Goal: Task Accomplishment & Management: Complete application form

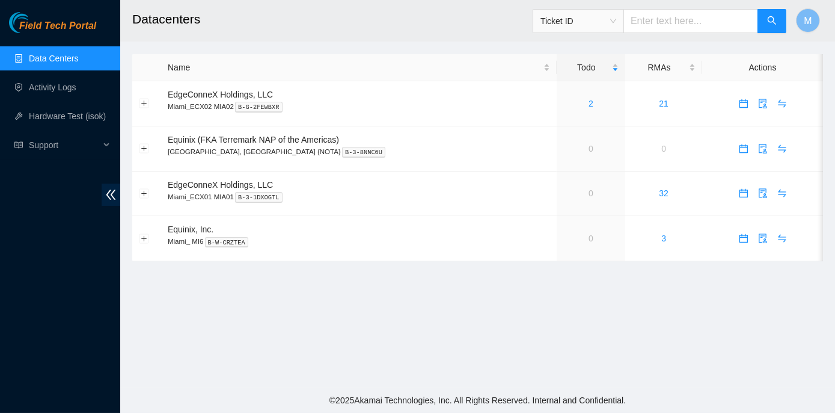
click at [617, 20] on span "Ticket ID" at bounding box center [579, 21] width 76 height 18
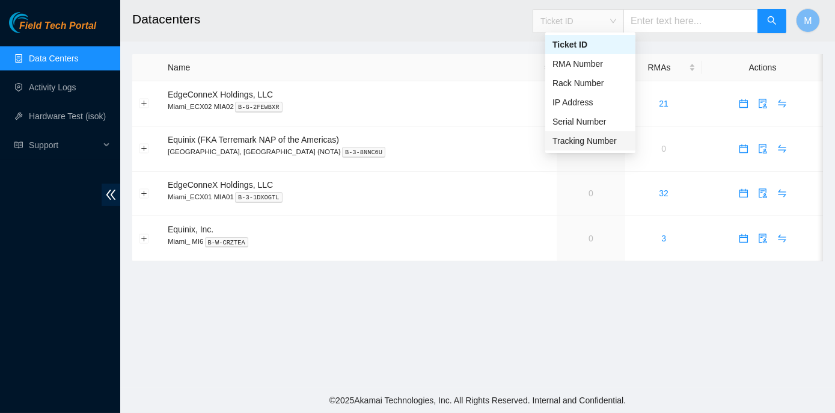
click at [601, 141] on div "Tracking Number" at bounding box center [591, 140] width 76 height 13
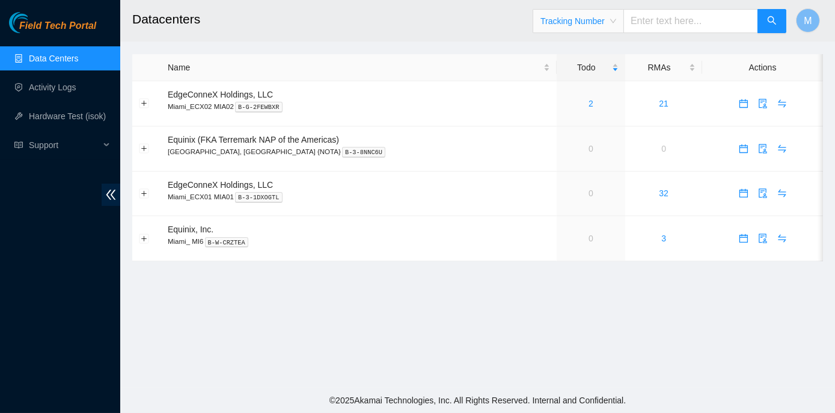
click at [654, 19] on input "text" at bounding box center [691, 21] width 135 height 24
paste input "425421594218"
type input "425421594218"
click at [770, 22] on icon "search" at bounding box center [772, 20] width 8 height 8
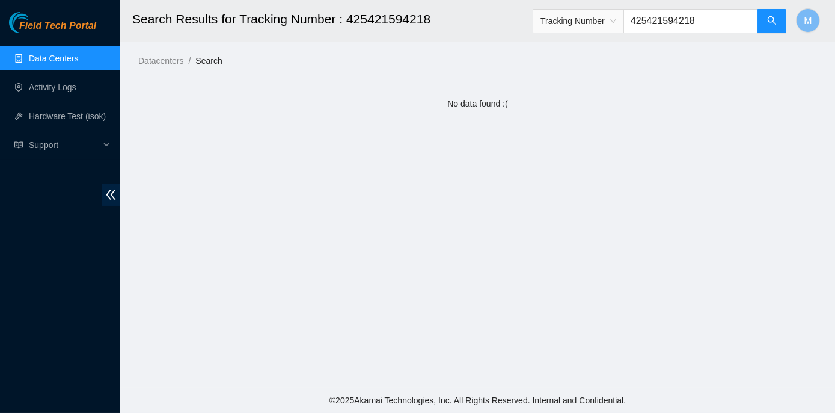
drag, startPoint x: 710, startPoint y: 20, endPoint x: 651, endPoint y: 18, distance: 59.0
click at [648, 17] on input "425421594218" at bounding box center [691, 21] width 135 height 24
drag, startPoint x: 643, startPoint y: 20, endPoint x: 683, endPoint y: 24, distance: 40.5
click at [704, 29] on input "425421594218" at bounding box center [691, 21] width 135 height 24
paste input "63470042396"
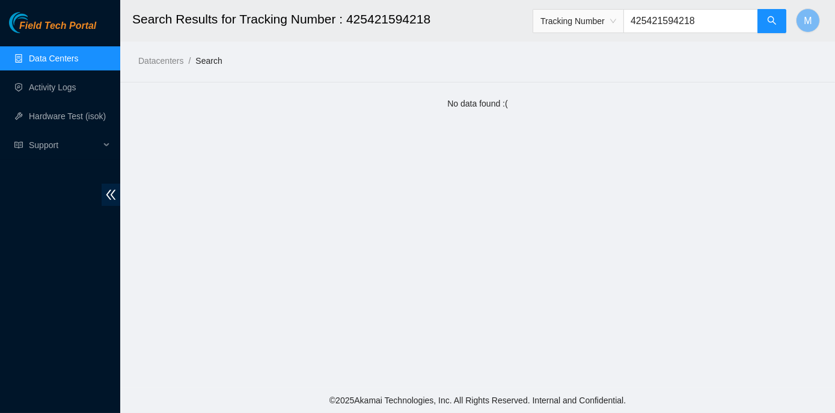
type input "463470042396"
click at [775, 21] on icon "search" at bounding box center [773, 21] width 10 height 10
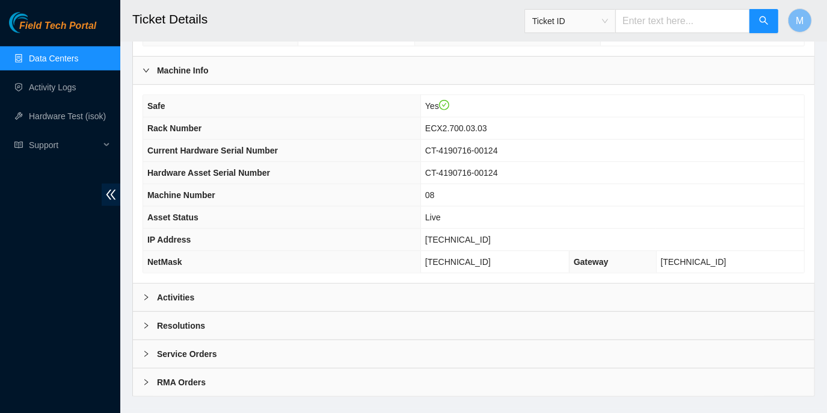
scroll to position [398, 0]
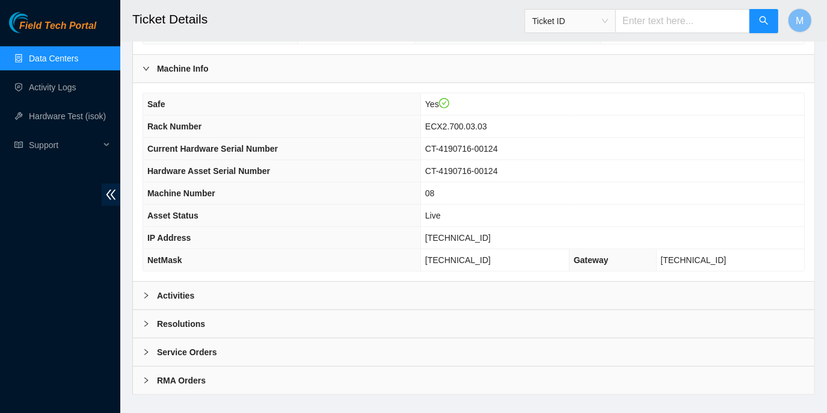
click at [141, 282] on div "Activities" at bounding box center [473, 296] width 681 height 28
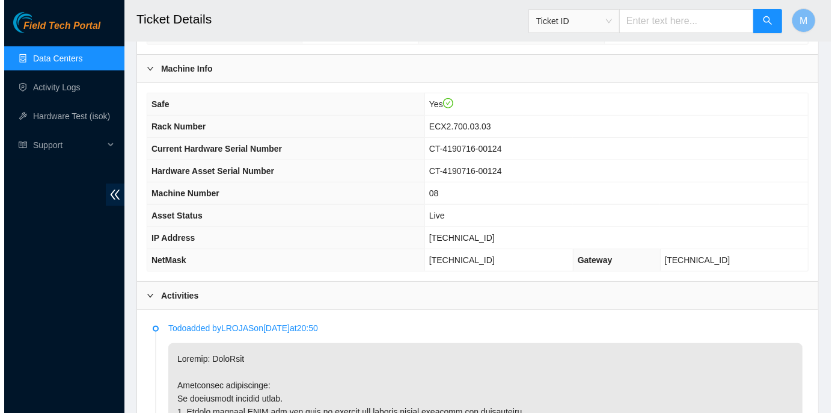
scroll to position [0, 0]
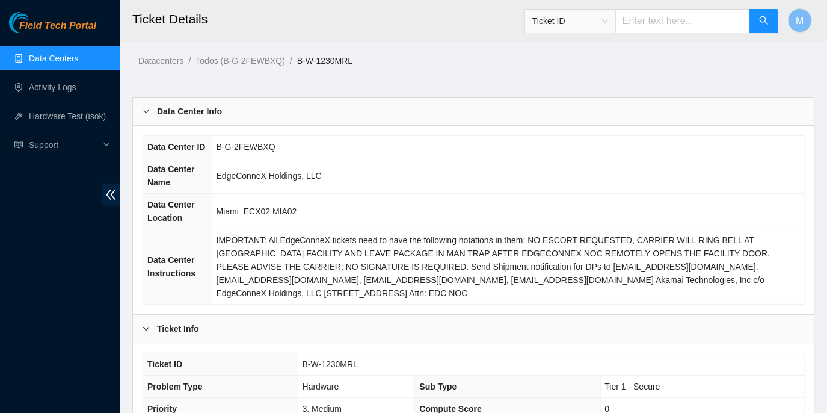
click at [44, 57] on link "Data Centers" at bounding box center [53, 59] width 49 height 10
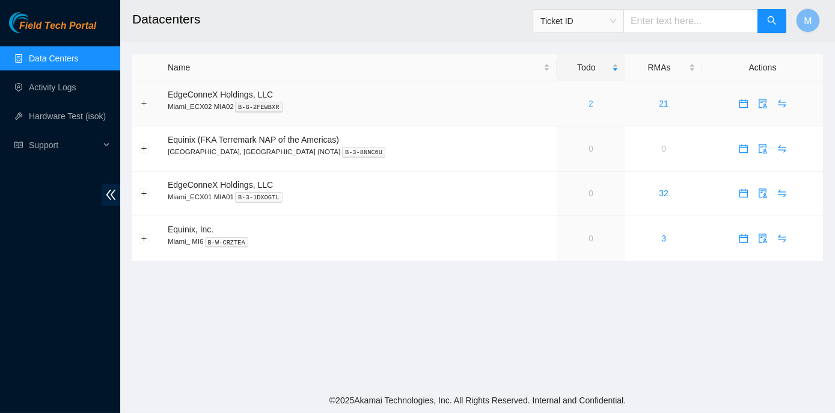
click at [589, 102] on link "2" at bounding box center [591, 104] width 5 height 10
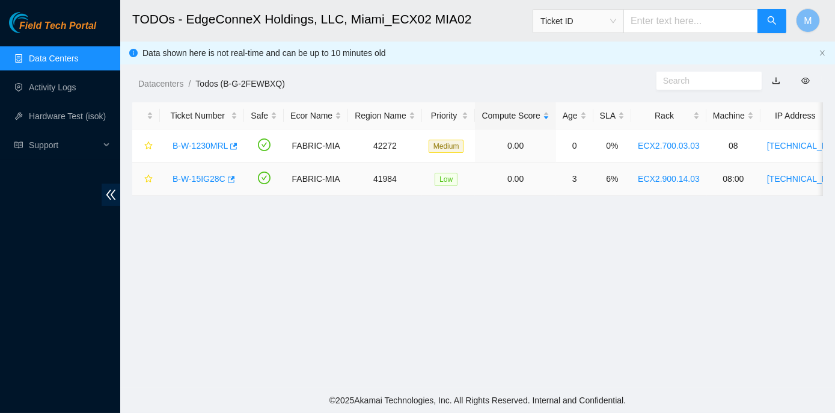
click at [205, 180] on link "B-W-15IG28C" at bounding box center [199, 179] width 53 height 10
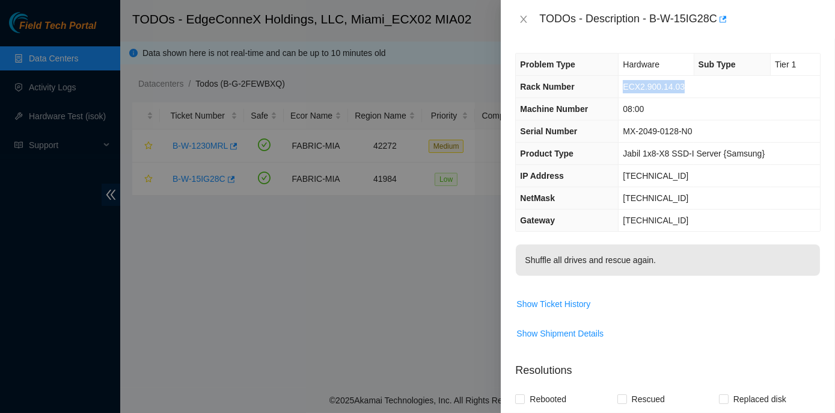
drag, startPoint x: 624, startPoint y: 85, endPoint x: 688, endPoint y: 87, distance: 64.4
click at [688, 87] on td "ECX2.900.14.03" at bounding box center [720, 87] width 202 height 22
copy span "ECX2.900.14.03"
drag, startPoint x: 653, startPoint y: 17, endPoint x: 717, endPoint y: 19, distance: 64.4
click at [717, 19] on div "TODOs - Description - B-W-15IG28C" at bounding box center [681, 19] width 282 height 19
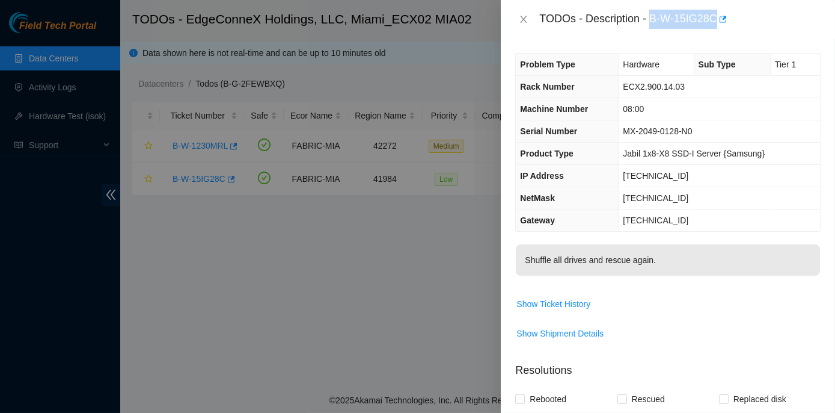
copy div "B-W-15IG28C"
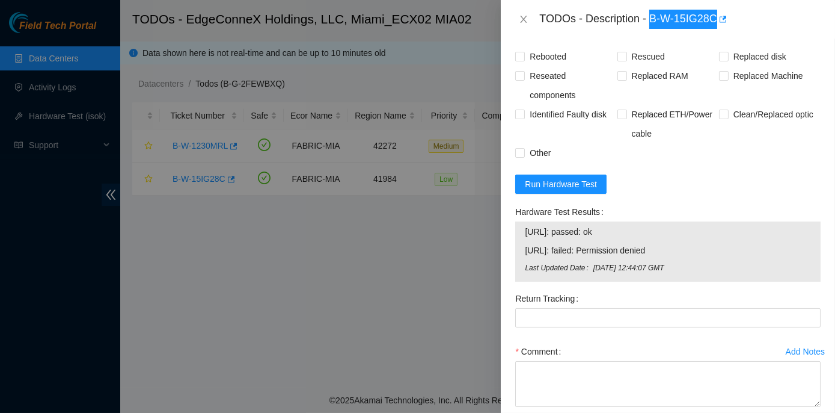
scroll to position [383, 0]
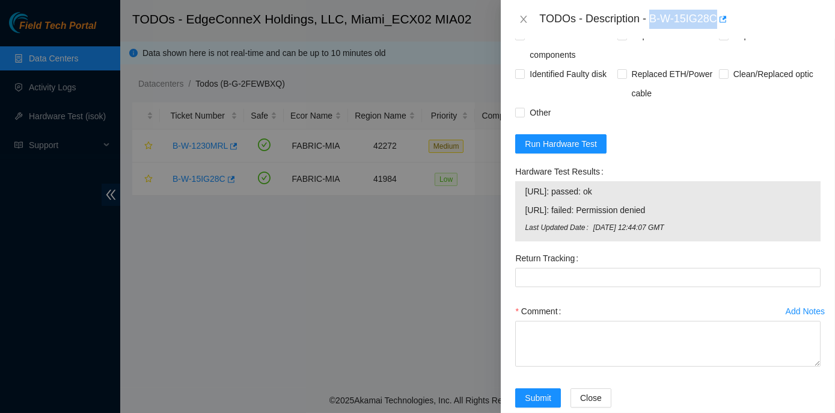
drag, startPoint x: 526, startPoint y: 206, endPoint x: 688, endPoint y: 206, distance: 162.4
click at [688, 206] on span "23.218.255.19: failed: Permission denied" at bounding box center [668, 209] width 286 height 13
copy span "23.218.255.19: failed: Permission denied"
click at [559, 141] on span "Run Hardware Test" at bounding box center [561, 143] width 72 height 13
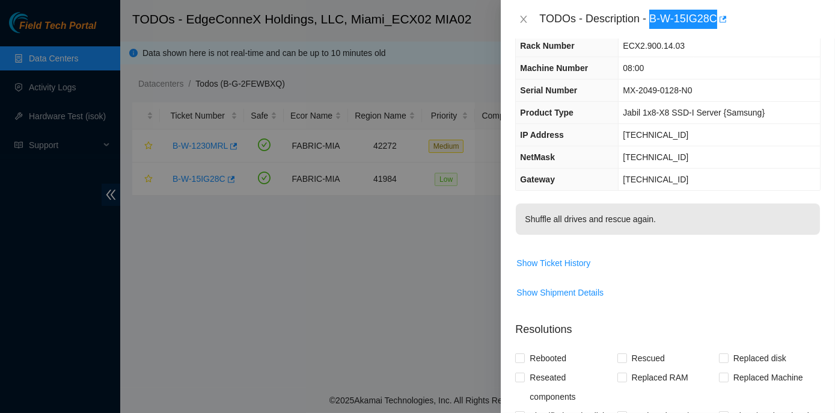
scroll to position [0, 0]
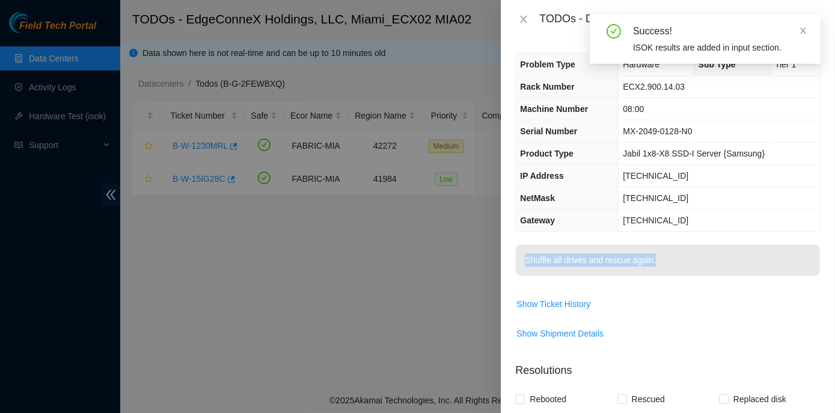
drag, startPoint x: 656, startPoint y: 259, endPoint x: 518, endPoint y: 262, distance: 137.2
click at [518, 262] on p "Shuffle all drives and rescue again." at bounding box center [668, 259] width 304 height 31
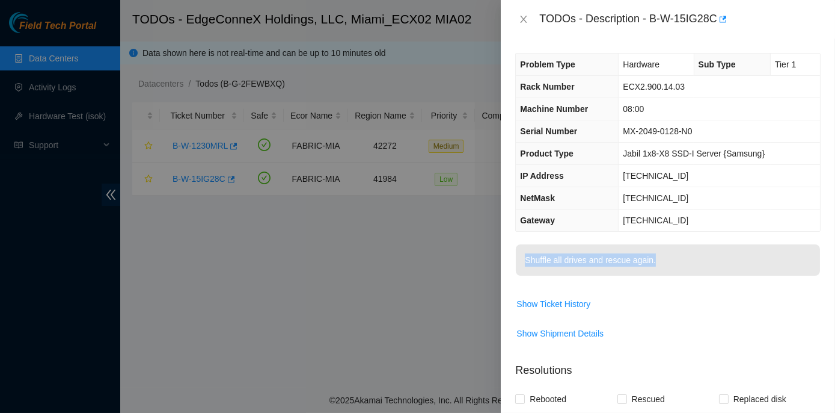
drag, startPoint x: 518, startPoint y: 262, endPoint x: 534, endPoint y: 258, distance: 16.2
copy p "Shuffle all drives and rescue again."
click at [567, 297] on span "Show Ticket History" at bounding box center [554, 303] width 74 height 13
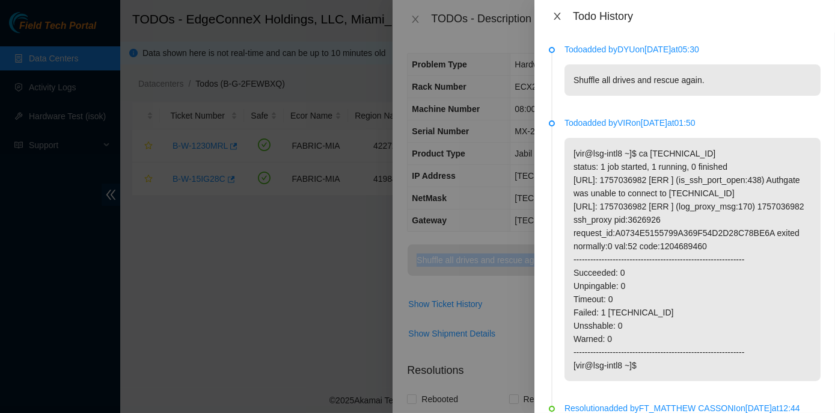
click at [558, 20] on icon "close" at bounding box center [558, 16] width 10 height 10
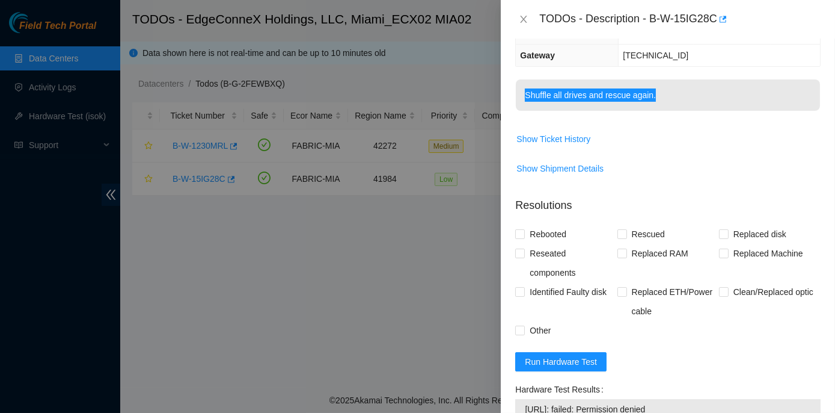
scroll to position [387, 0]
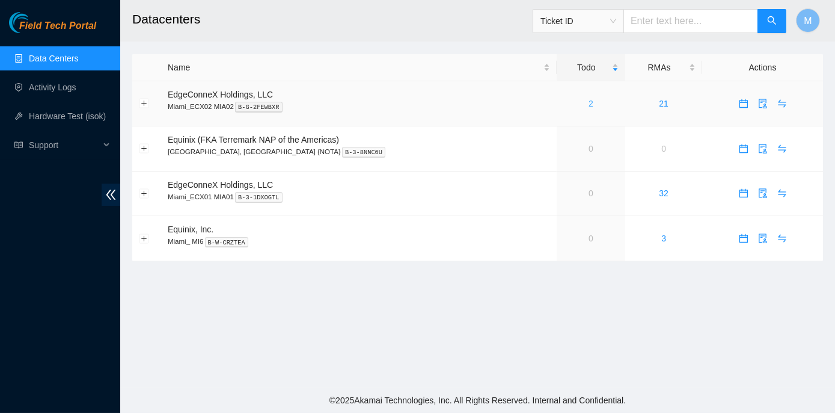
click at [589, 102] on link "2" at bounding box center [591, 104] width 5 height 10
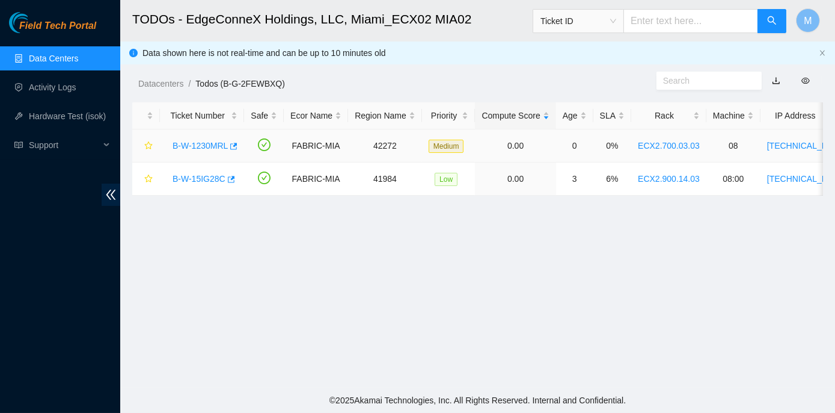
click at [191, 141] on link "B-W-1230MRL" at bounding box center [200, 146] width 55 height 10
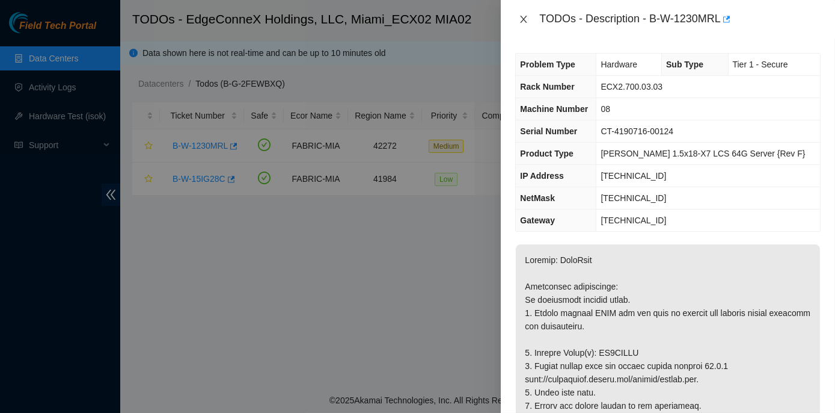
click at [522, 20] on icon "close" at bounding box center [524, 19] width 7 height 7
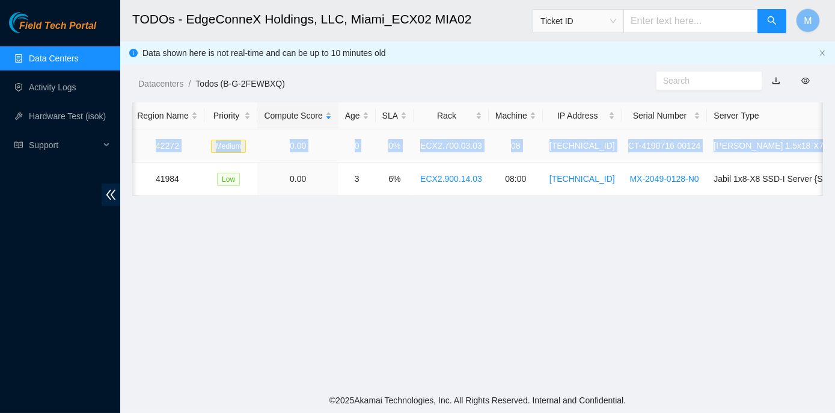
scroll to position [0, 233]
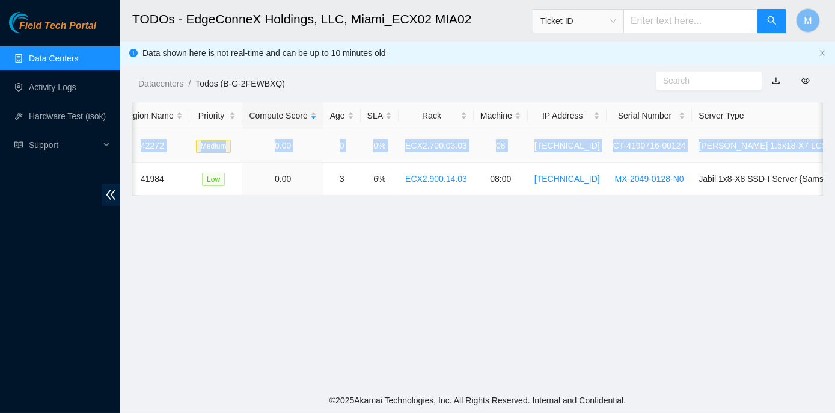
drag, startPoint x: 166, startPoint y: 143, endPoint x: 821, endPoint y: 152, distance: 655.1
click at [821, 152] on tr "B-W-1230MRL FABRIC-MIA 42272 Medium 0.00 0 0% ECX2.700.03.03 08 23.193.107.75 C…" at bounding box center [405, 145] width 1011 height 33
copy tr "B-W-1230MRL FABRIC-MIA 42272 Medium 0.00 0 0% ECX2.700.03.03 08 23.193.107.75 C…"
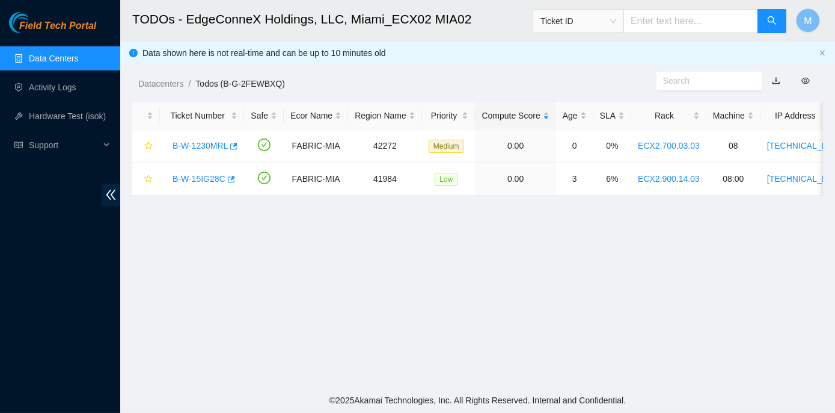
click at [199, 258] on main "TODOs - EdgeConneX Holdings, LLC, Miami_ECX02 MIA02 Ticket ID M Data shown here…" at bounding box center [477, 193] width 715 height 387
click at [200, 146] on link "B-W-1230MRL" at bounding box center [200, 146] width 55 height 10
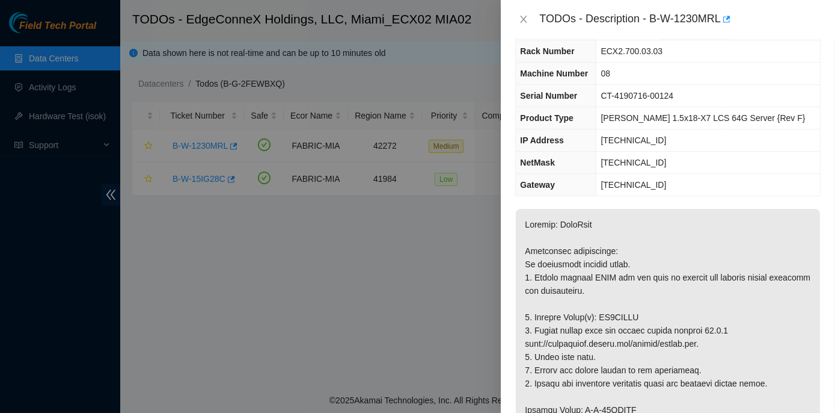
scroll to position [109, 0]
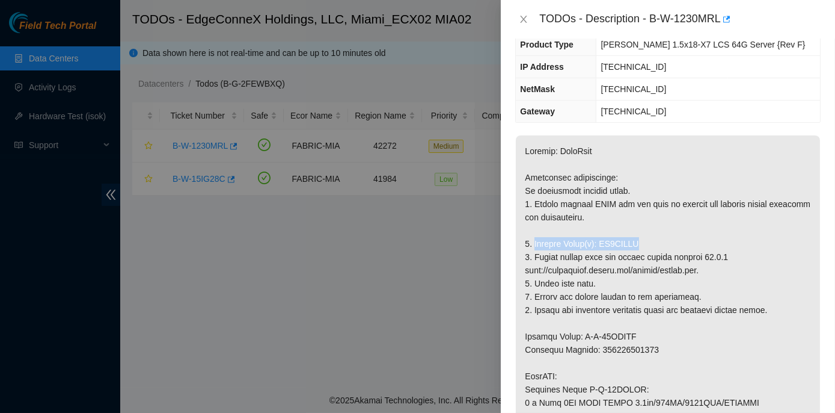
drag, startPoint x: 535, startPoint y: 242, endPoint x: 638, endPoint y: 239, distance: 102.3
click at [638, 239] on p at bounding box center [668, 415] width 304 height 561
copy p "Replace Drive(s): ZC1AFGFA"
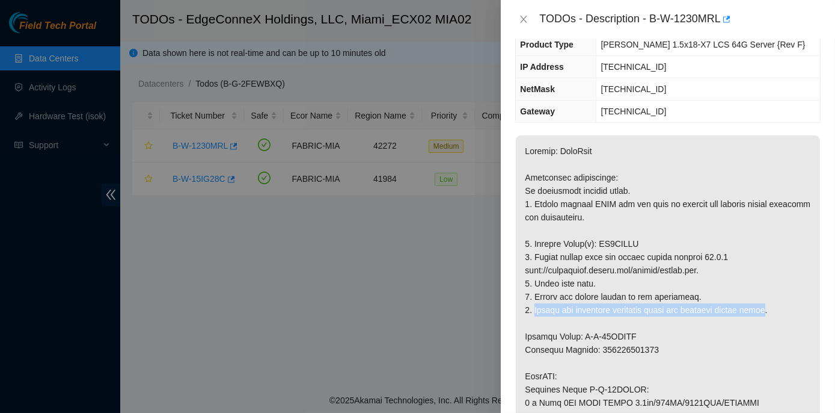
drag, startPoint x: 535, startPoint y: 307, endPoint x: 769, endPoint y: 307, distance: 234.0
click at [769, 307] on p at bounding box center [668, 415] width 304 height 561
copy p "Return the defective equipment using the provided return label"
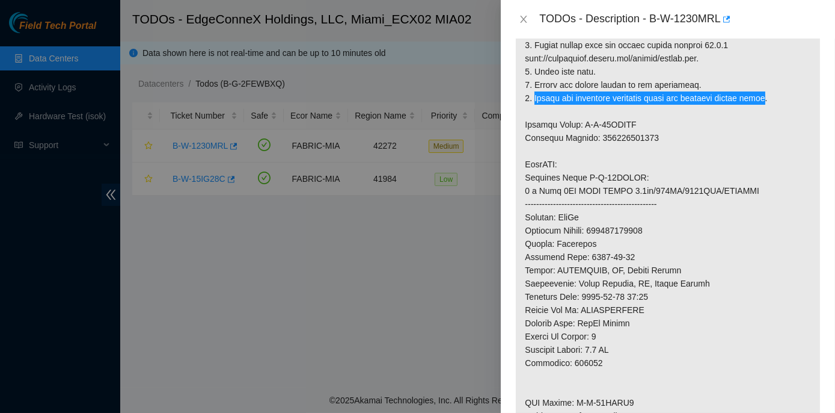
scroll to position [218, 0]
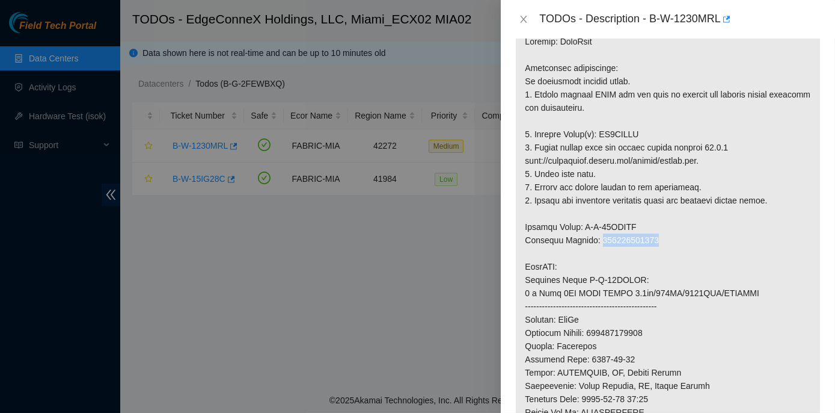
drag, startPoint x: 597, startPoint y: 239, endPoint x: 653, endPoint y: 241, distance: 56.0
click at [653, 241] on p at bounding box center [668, 306] width 304 height 561
copy p "425421594218"
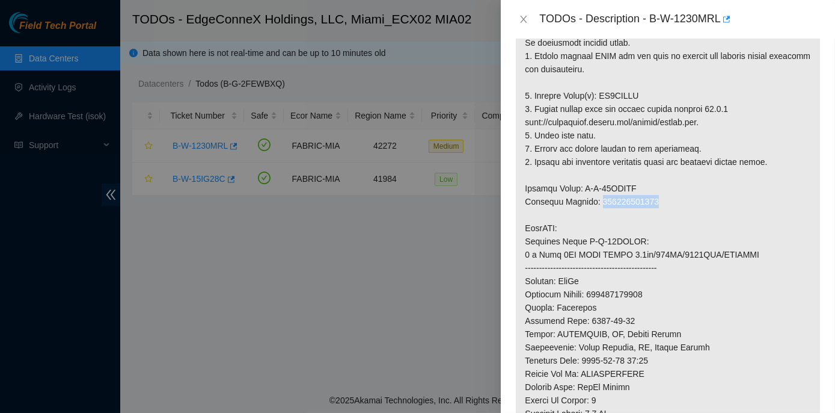
scroll to position [273, 0]
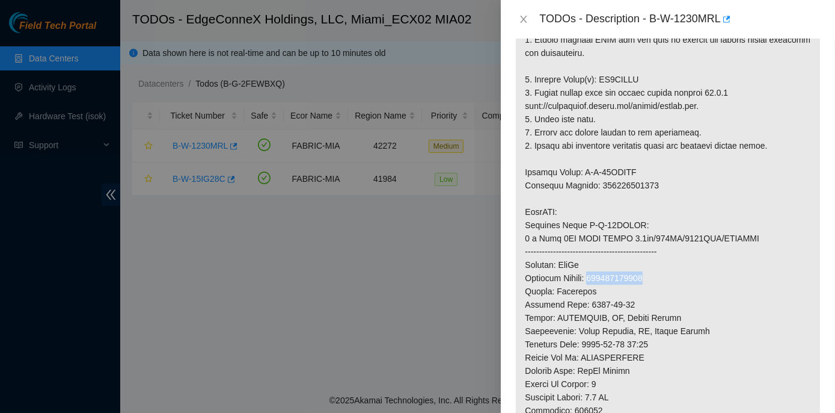
drag, startPoint x: 594, startPoint y: 277, endPoint x: 648, endPoint y: 277, distance: 54.1
click at [648, 277] on p at bounding box center [668, 251] width 304 height 561
copy p "463470042396"
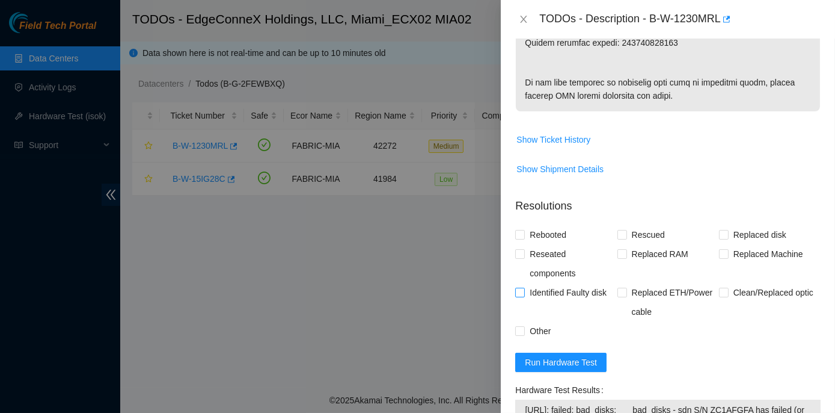
scroll to position [820, 0]
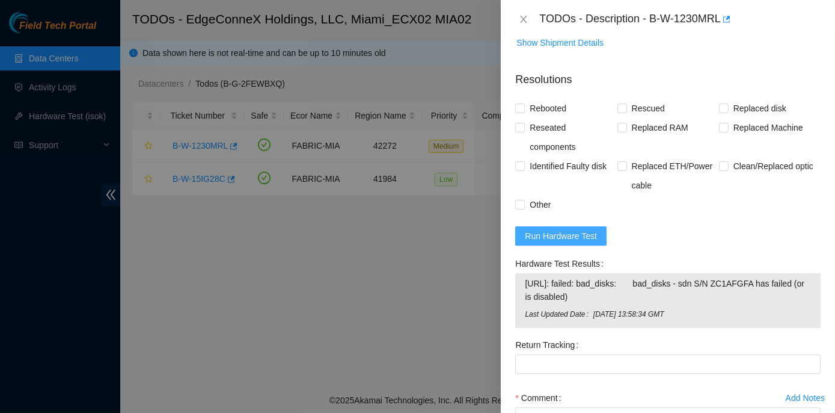
click at [556, 235] on span "Run Hardware Test" at bounding box center [561, 235] width 72 height 13
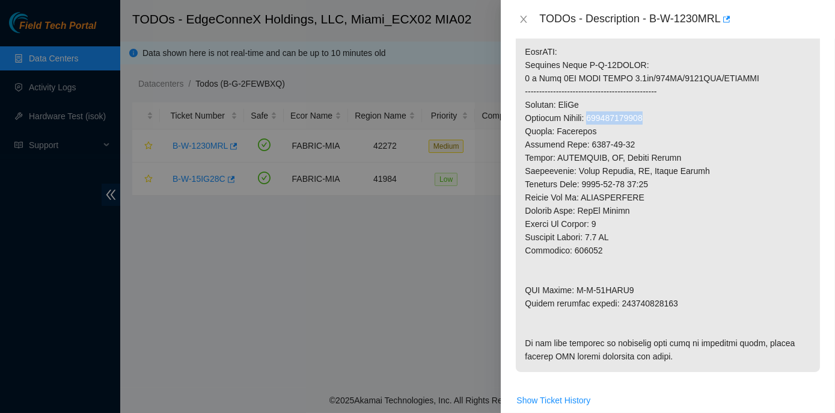
scroll to position [383, 0]
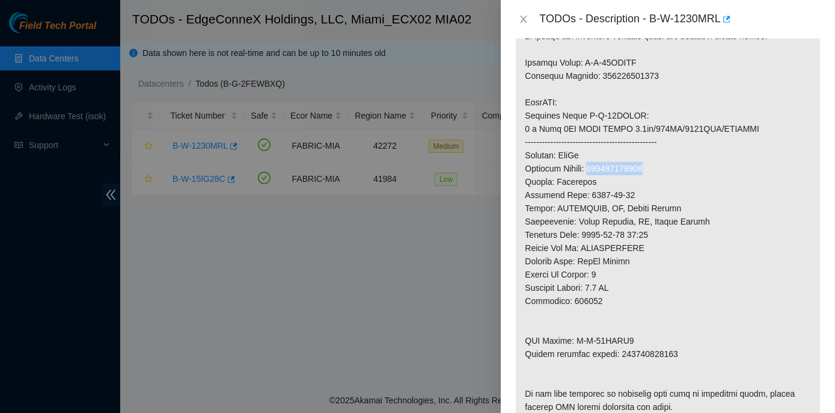
copy p "463470042396"
drag, startPoint x: 522, startPoint y: 338, endPoint x: 681, endPoint y: 356, distance: 160.4
click at [681, 356] on p at bounding box center [668, 142] width 304 height 561
copy p "RMA Return: B-W-12AITW7 Return tracking number: 425421594229"
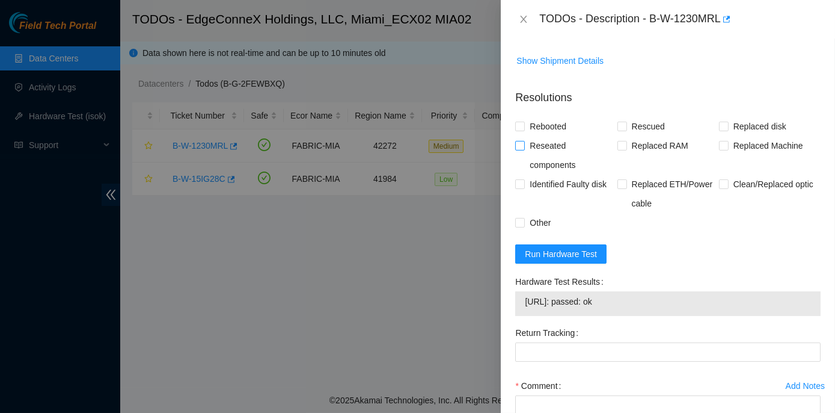
scroll to position [820, 0]
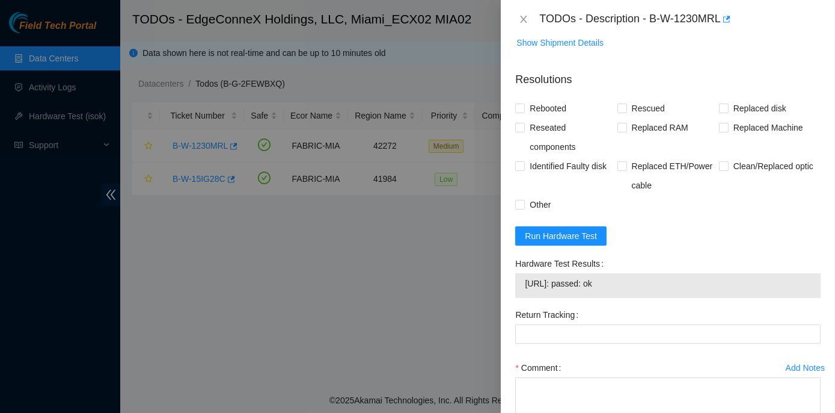
drag, startPoint x: 626, startPoint y: 282, endPoint x: 514, endPoint y: 256, distance: 115.4
click at [514, 256] on div "Hardware Test Results 23.193.107.75: passed: ok" at bounding box center [668, 279] width 315 height 51
copy div "Hardware Test Results 23.193.107.75: passed: ok"
drag, startPoint x: 651, startPoint y: 18, endPoint x: 721, endPoint y: 20, distance: 70.4
click at [721, 20] on div "TODOs - Description - B-W-1230MRL" at bounding box center [681, 19] width 282 height 19
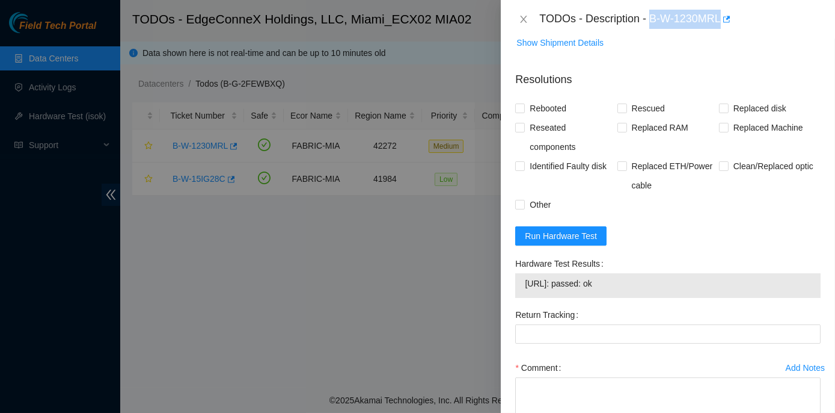
copy div "B-W-1230MRL"
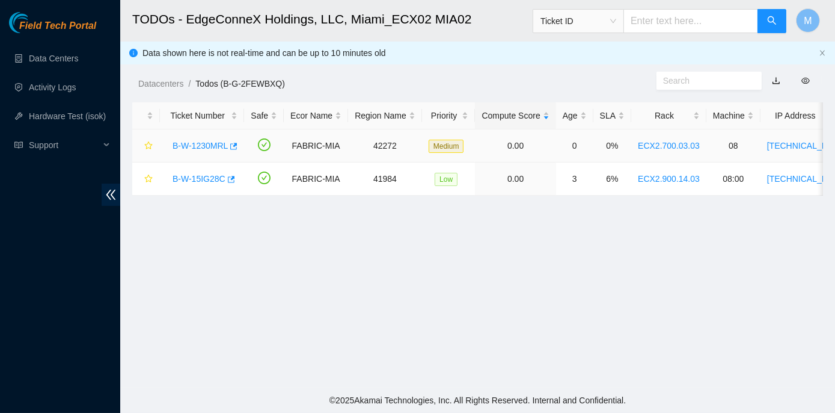
click at [213, 142] on link "B-W-1230MRL" at bounding box center [200, 146] width 55 height 10
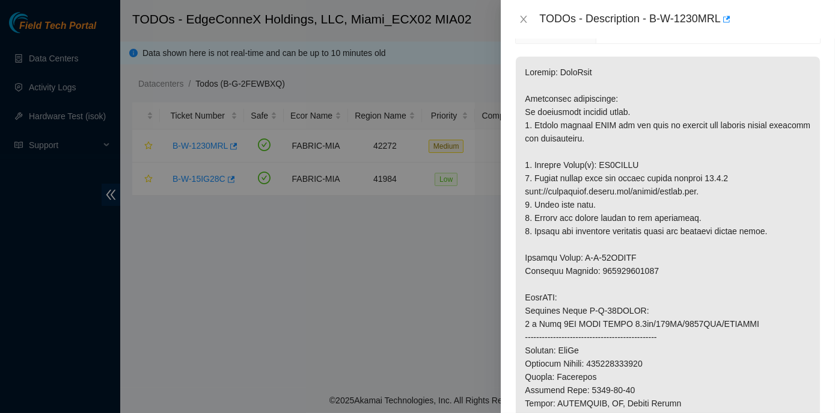
scroll to position [273, 0]
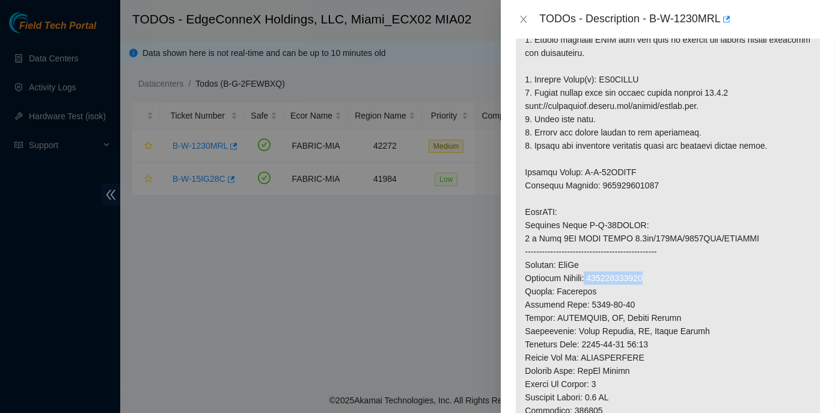
drag, startPoint x: 592, startPoint y: 277, endPoint x: 646, endPoint y: 279, distance: 54.2
click at [646, 279] on p at bounding box center [668, 251] width 304 height 561
copy p "463470042396"
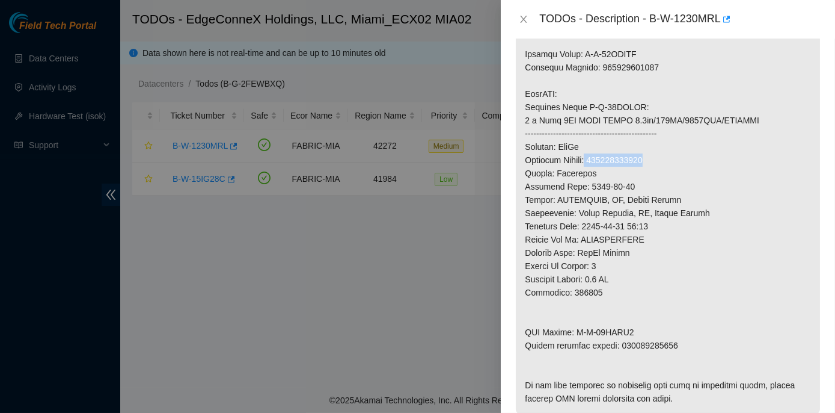
scroll to position [313, 0]
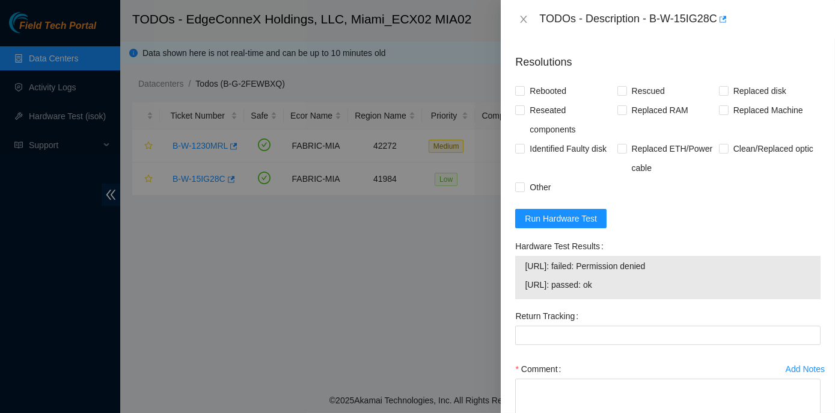
scroll to position [387, 0]
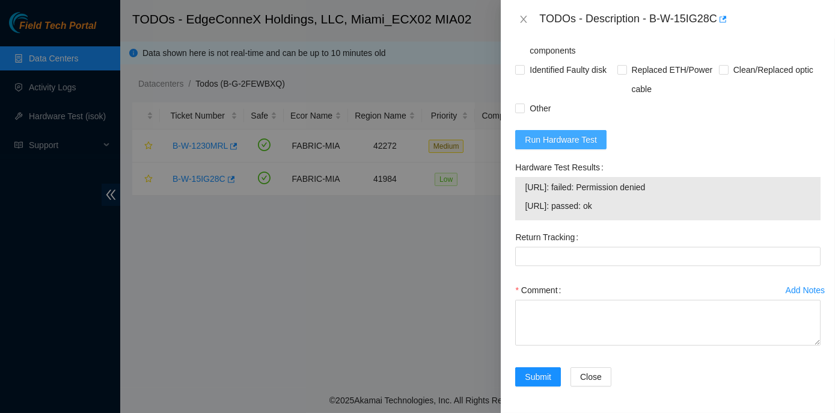
click at [564, 133] on span "Run Hardware Test" at bounding box center [561, 139] width 72 height 13
drag, startPoint x: 515, startPoint y: 164, endPoint x: 623, endPoint y: 186, distance: 110.7
click at [623, 186] on div "Hardware Test Results 23.218.255.18: passed: ok 23.218.255.19: passed: ok" at bounding box center [668, 193] width 315 height 70
copy div "Hardware Test Results 23.218.255.18: passed: ok"
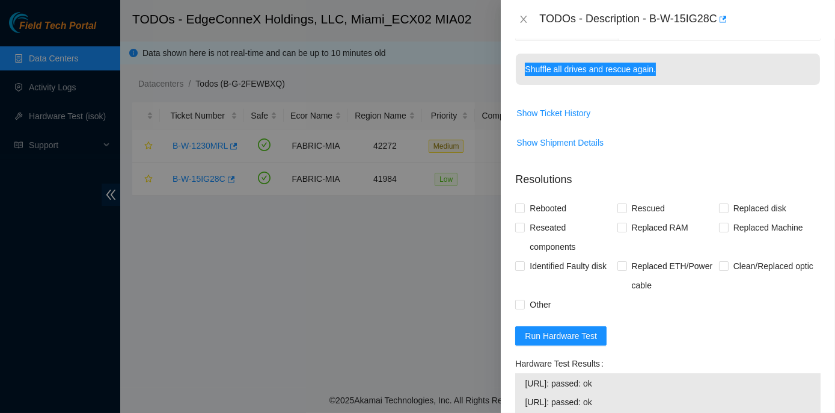
scroll to position [168, 0]
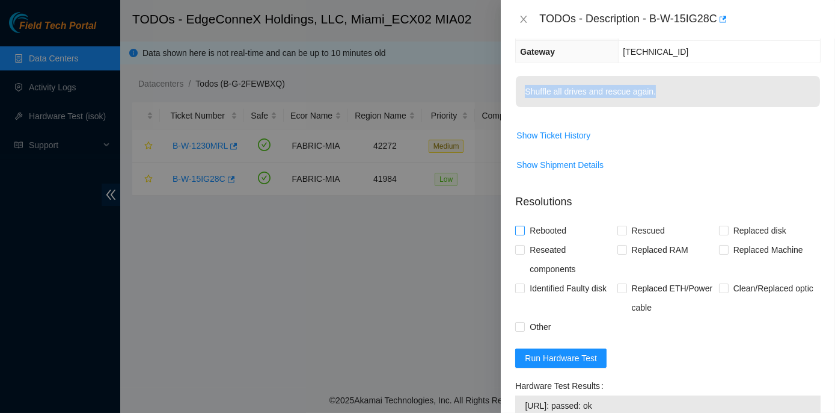
click at [517, 227] on input "Rebooted" at bounding box center [519, 230] width 8 height 8
checkbox input "true"
click at [621, 231] on input "Rescued" at bounding box center [622, 230] width 8 height 8
checkbox input "true"
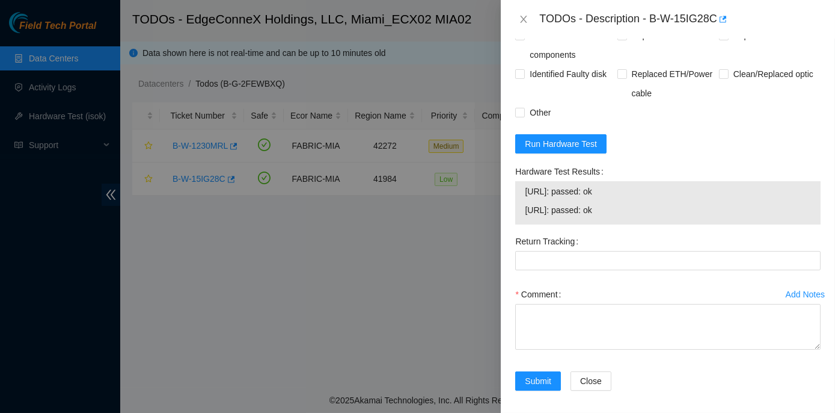
scroll to position [387, 0]
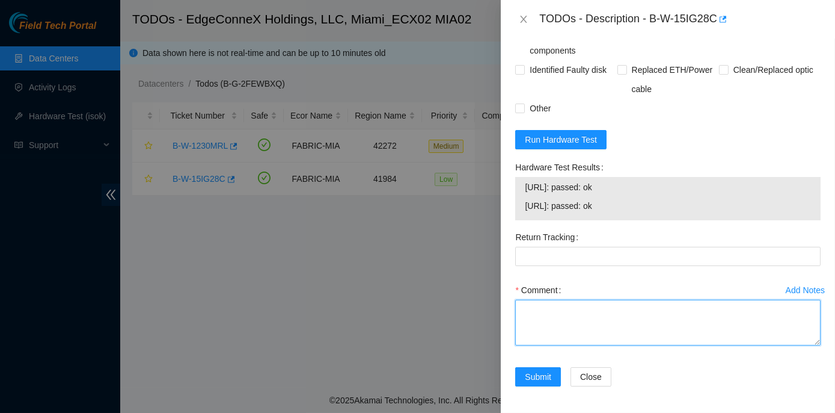
click at [532, 303] on textarea "Comment" at bounding box center [668, 323] width 306 height 46
paste textarea "Rack No: ECX2.900.14.03 Machine No: 08:00 IP: 23.218.255.18 Serial No: MX-2049-…"
type textarea "Rack No: ECX2.900.14.03 Machine No: 08:00 IP: 23.218.255.18 Serial No: MX-2049-…"
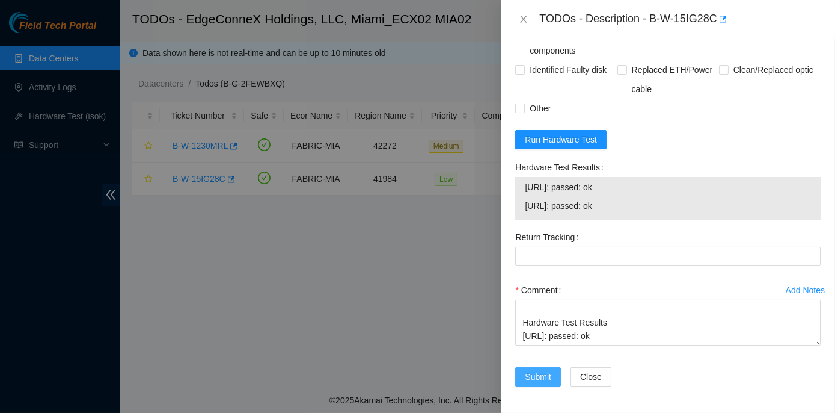
click at [550, 378] on span "Submit" at bounding box center [538, 376] width 26 height 13
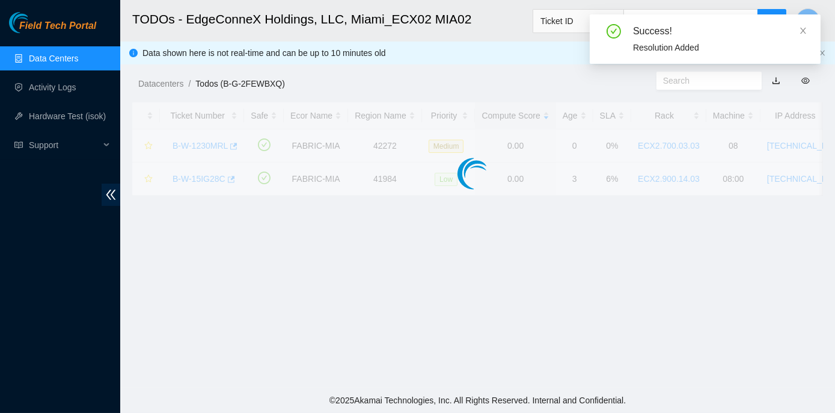
scroll to position [335, 0]
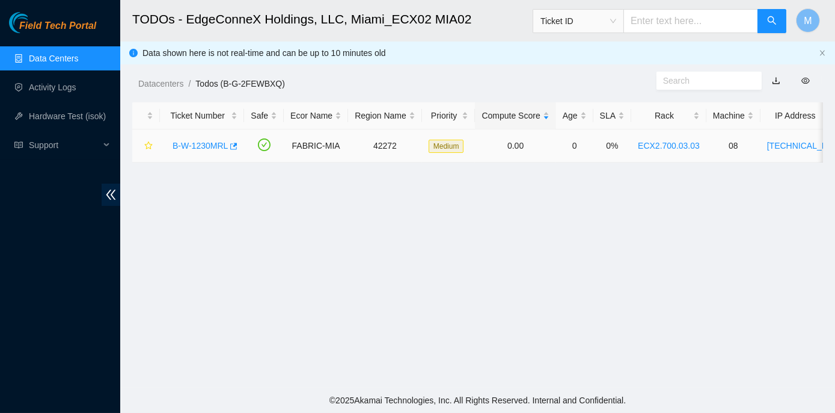
click at [203, 143] on link "B-W-1230MRL" at bounding box center [200, 146] width 55 height 10
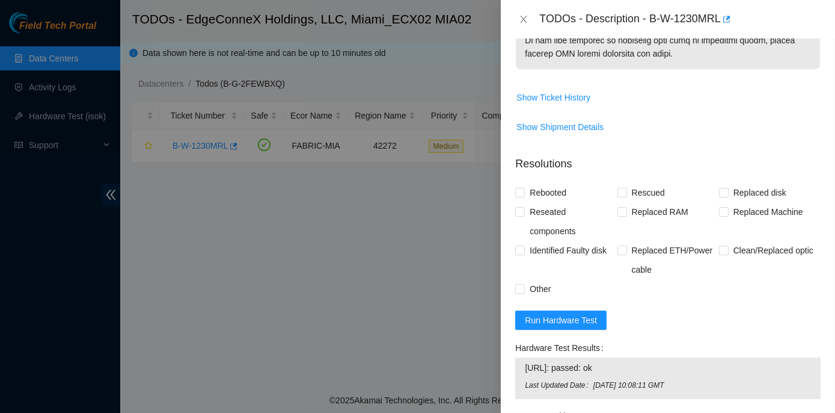
scroll to position [696, 0]
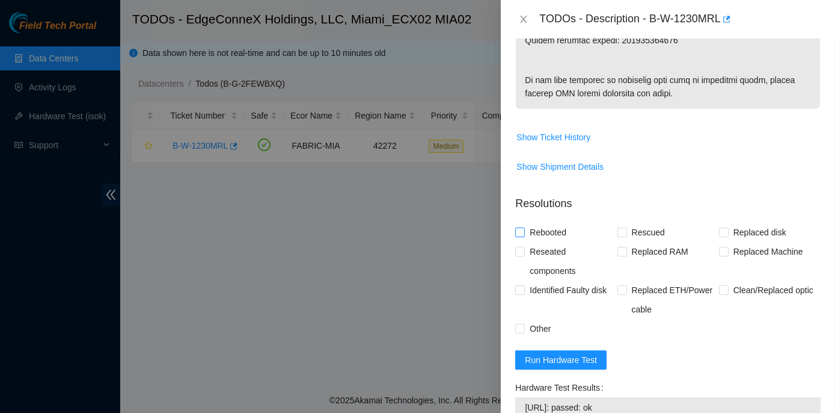
click at [520, 229] on input "Rebooted" at bounding box center [519, 231] width 8 height 8
checkbox input "true"
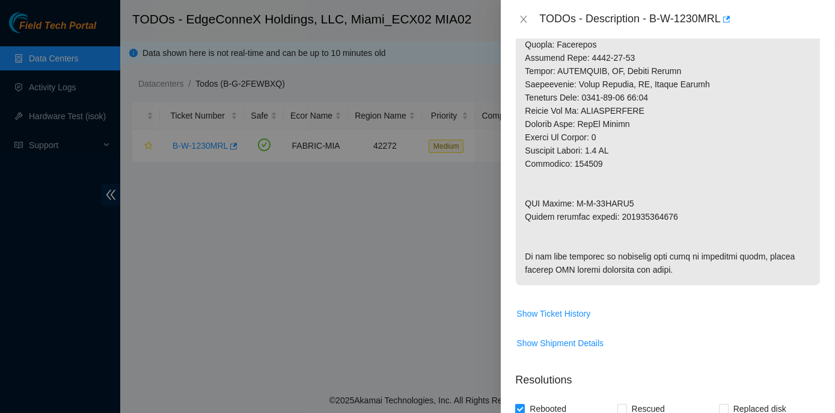
scroll to position [641, 0]
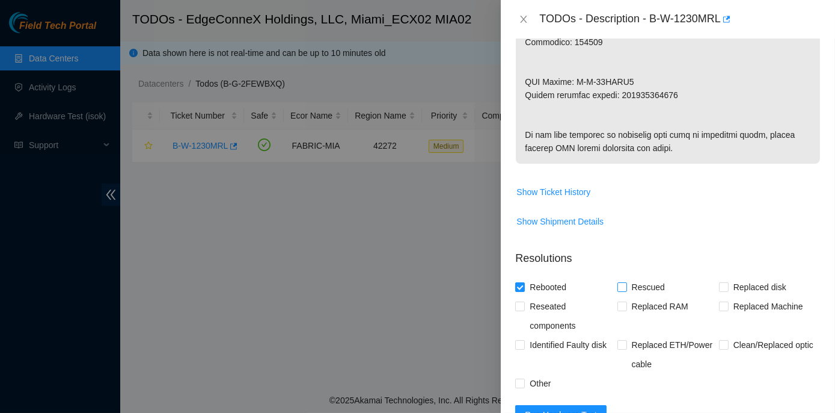
click at [618, 290] on span at bounding box center [623, 287] width 10 height 10
click at [618, 290] on input "Rescued" at bounding box center [622, 286] width 8 height 8
checkbox input "true"
click at [720, 287] on input "Replaced disk" at bounding box center [723, 286] width 8 height 8
checkbox input "true"
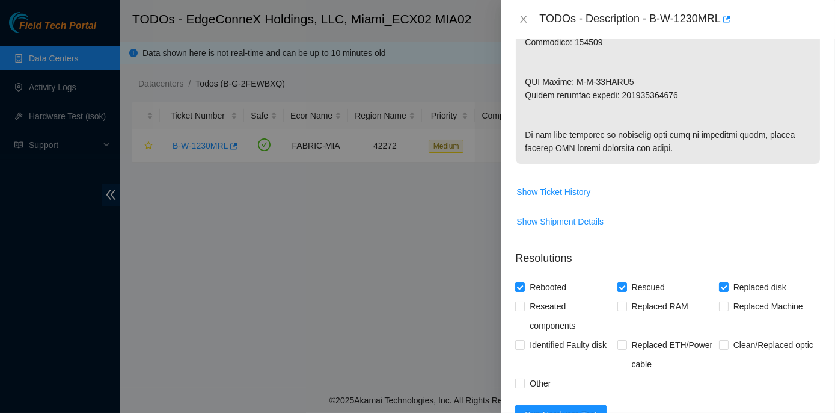
scroll to position [914, 0]
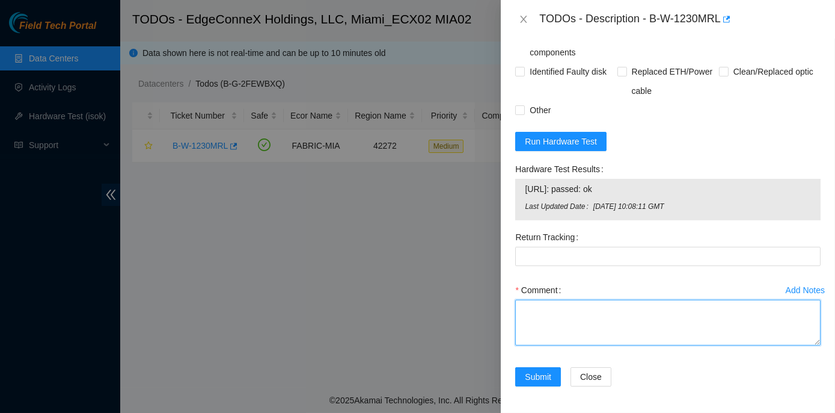
click at [542, 306] on textarea "Comment" at bounding box center [668, 323] width 306 height 46
click at [534, 312] on textarea "Comment" at bounding box center [668, 323] width 306 height 46
paste textarea "You 9/5/2025 8:43 AM • Gm STS, ECX2 received this package on 8/15/25. But we di…"
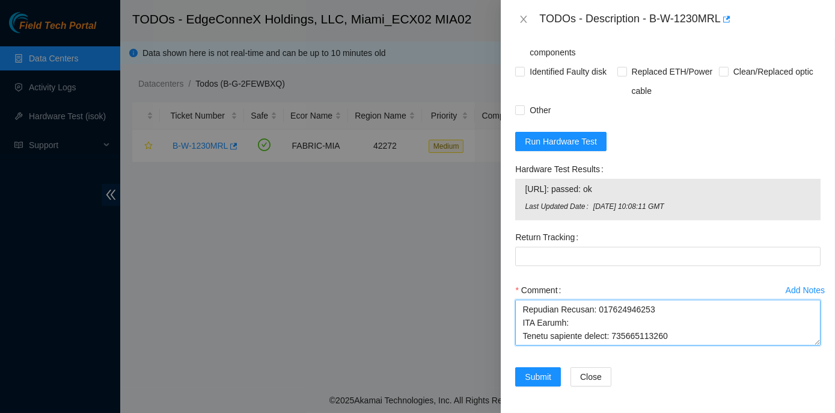
scroll to position [728, 0]
drag, startPoint x: 615, startPoint y: 337, endPoint x: 668, endPoint y: 336, distance: 53.5
click at [668, 336] on textarea "Comment" at bounding box center [668, 323] width 306 height 46
type textarea "You 9/5/2025 8:43 AM • Gm STS, ECX2 received this package on 8/15/25. But we di…"
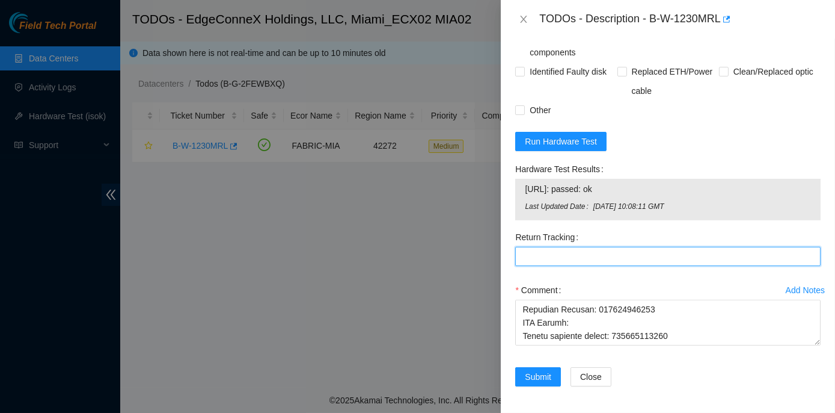
click at [537, 251] on Tracking "Return Tracking" at bounding box center [668, 256] width 306 height 19
paste Tracking "463470042400"
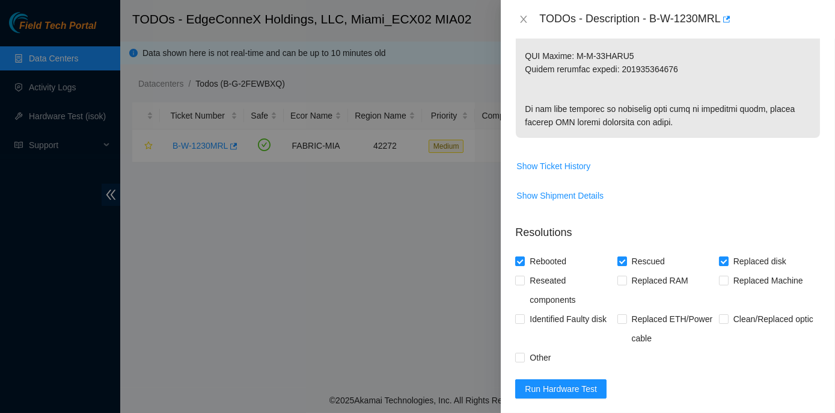
scroll to position [914, 0]
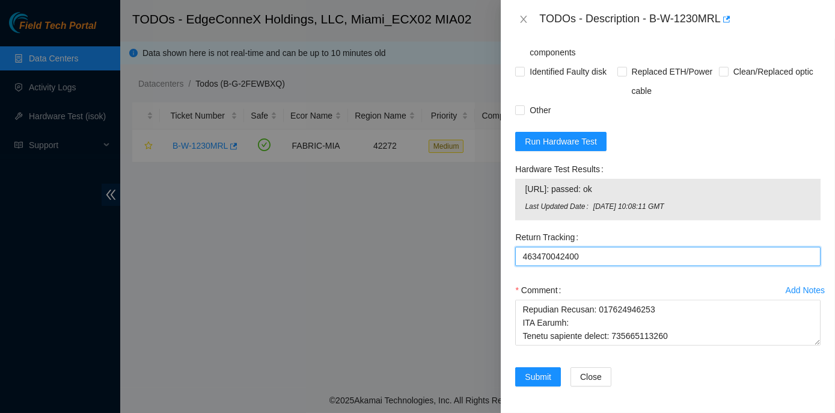
type Tracking "463470042400"
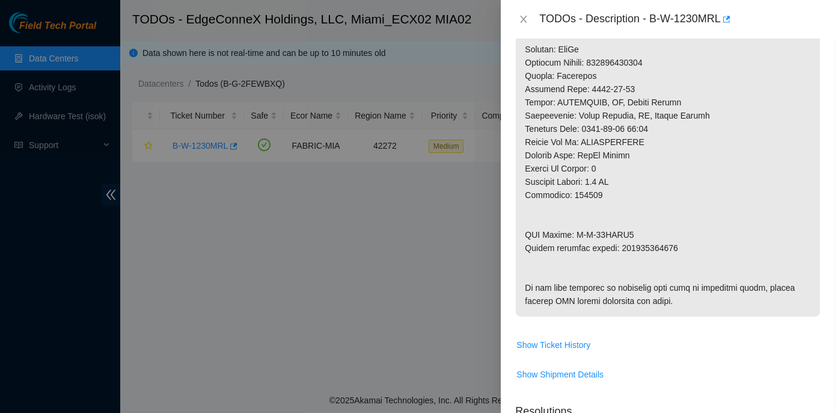
scroll to position [641, 0]
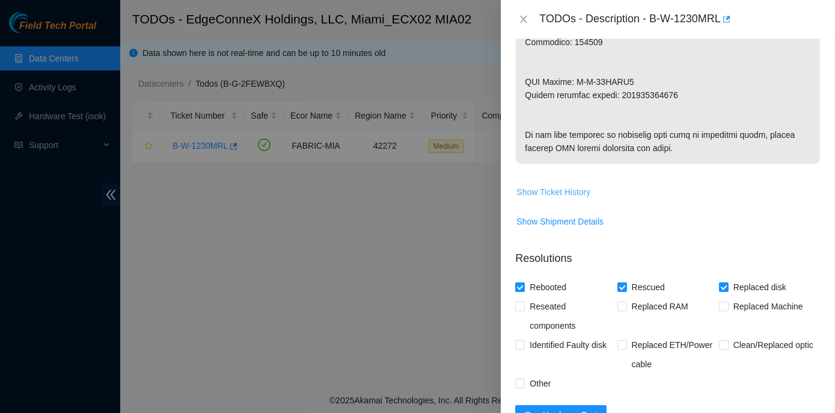
click at [561, 192] on span "Show Ticket History" at bounding box center [554, 191] width 74 height 13
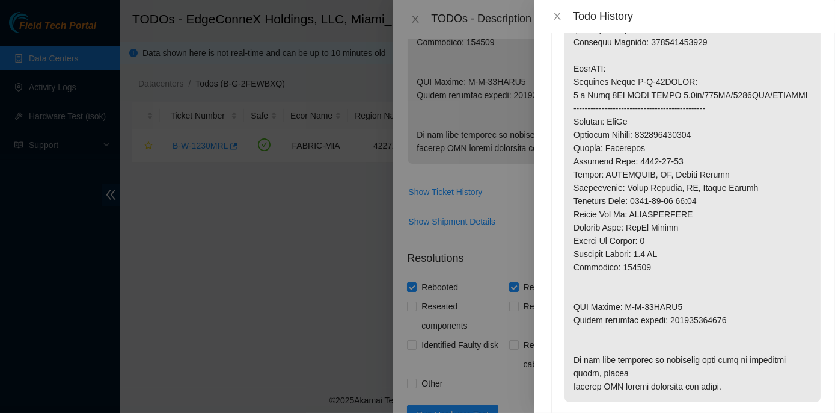
scroll to position [219, 0]
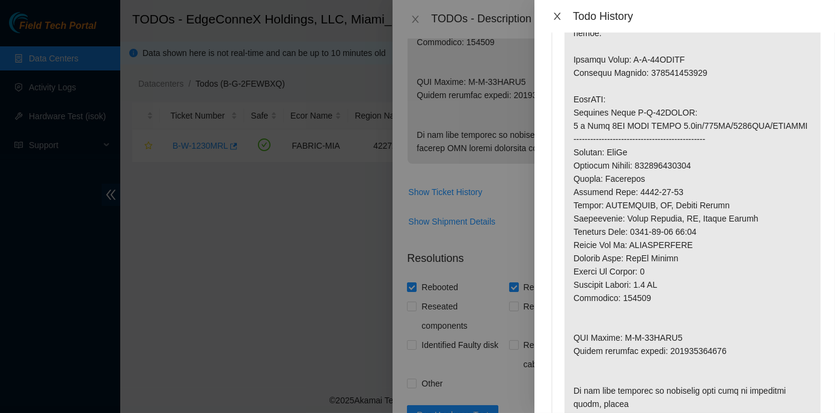
click at [556, 13] on icon "close" at bounding box center [558, 16] width 10 height 10
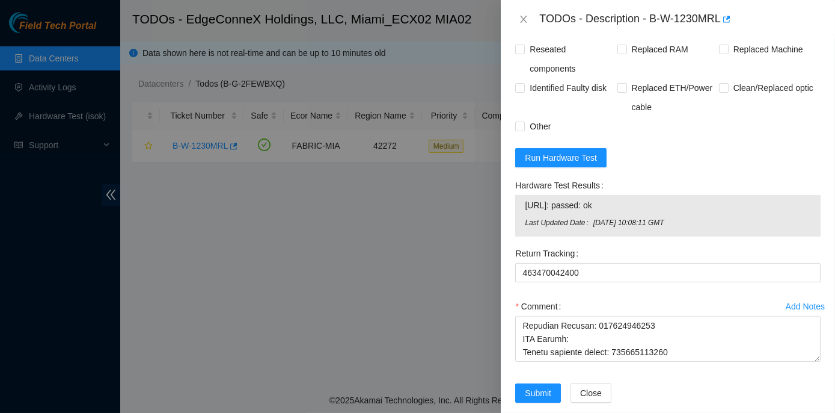
scroll to position [914, 0]
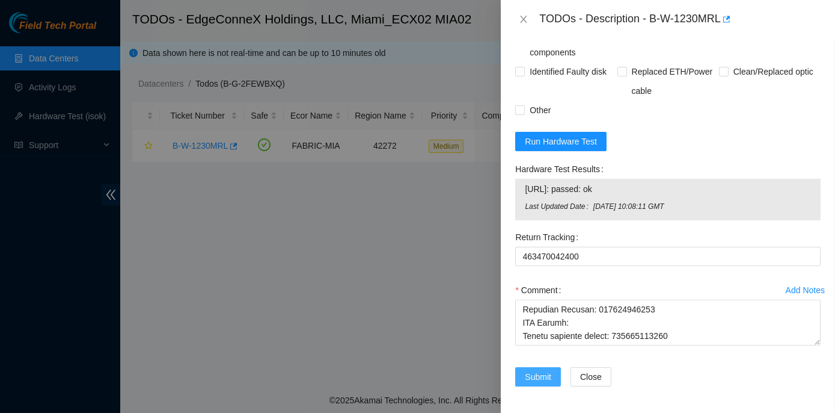
click at [541, 374] on span "Submit" at bounding box center [538, 376] width 26 height 13
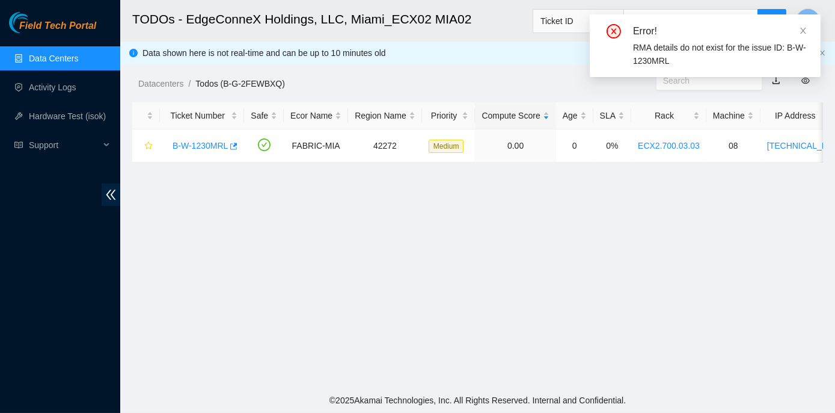
scroll to position [335, 0]
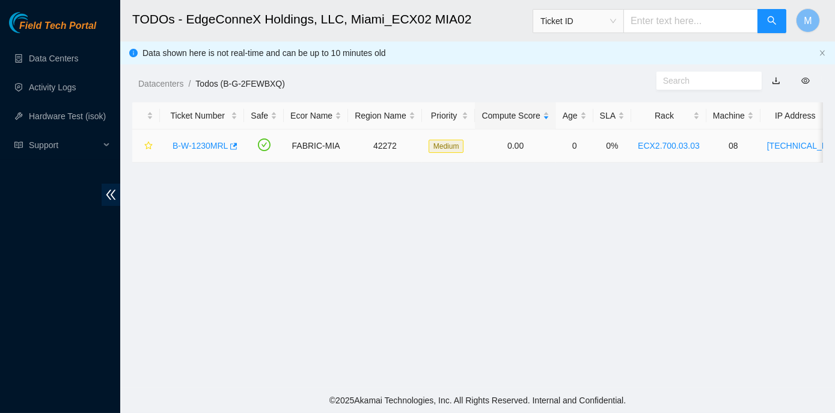
click at [210, 143] on link "B-W-1230MRL" at bounding box center [200, 146] width 55 height 10
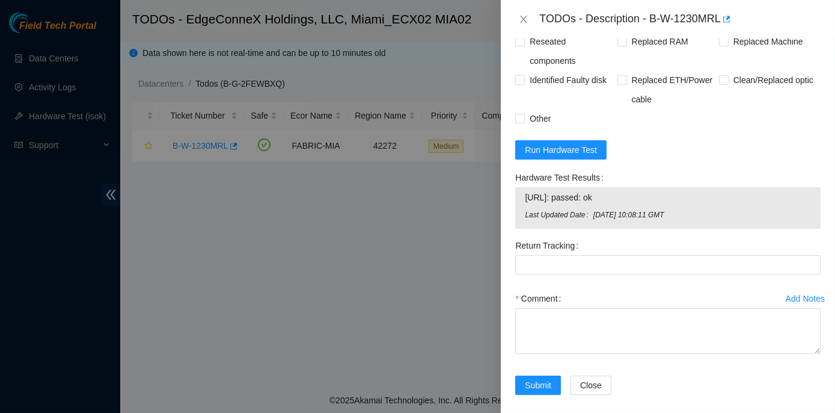
scroll to position [914, 0]
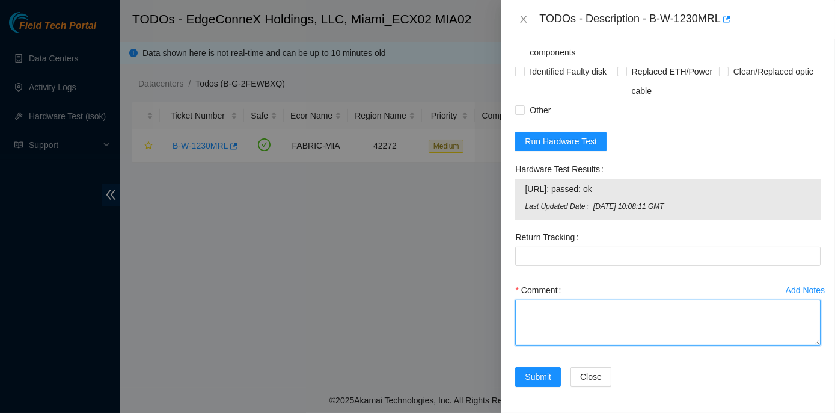
paste textarea "463470042400"
type textarea "463470042400"
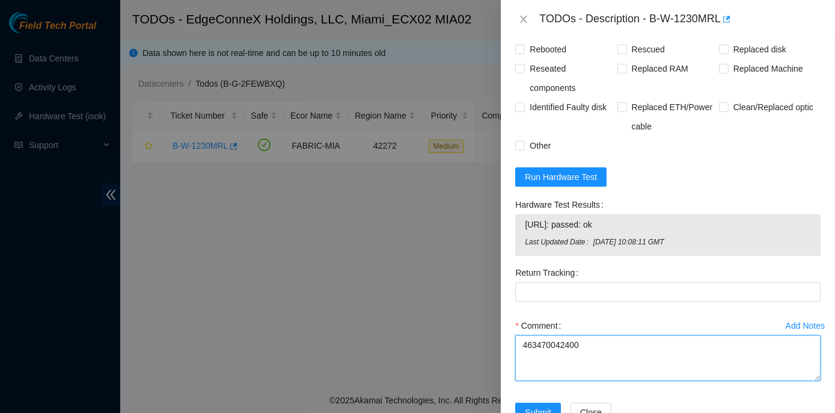
scroll to position [860, 0]
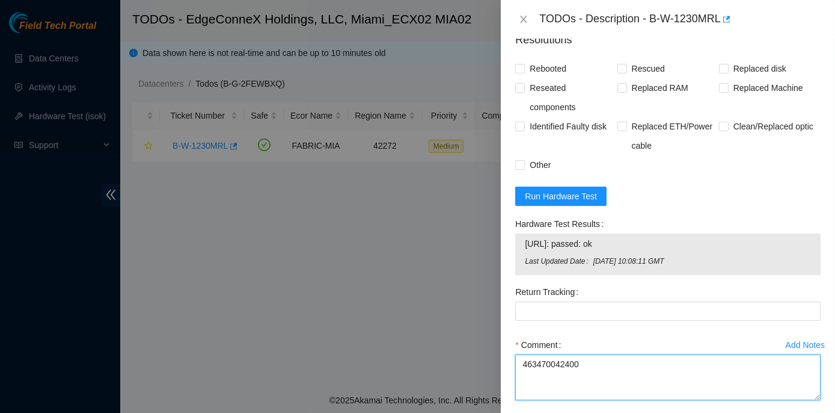
drag, startPoint x: 592, startPoint y: 364, endPoint x: 489, endPoint y: 362, distance: 102.9
click at [489, 362] on div "TODOs - Description - B-W-1230MRL Problem Type Hardware Sub Type Tier 1 - Secur…" at bounding box center [417, 206] width 835 height 413
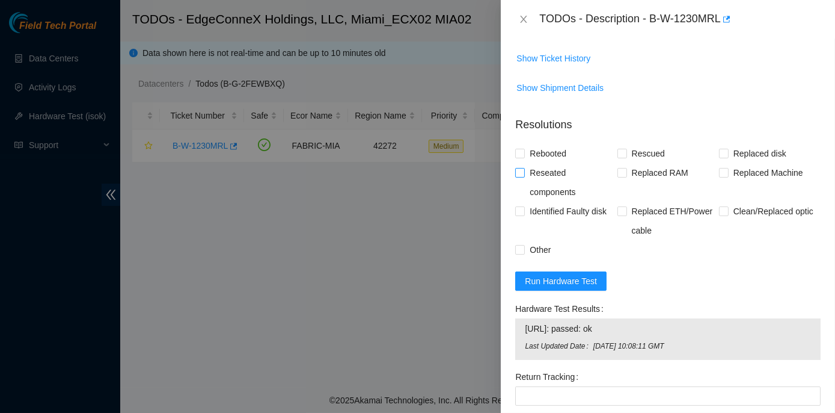
scroll to position [751, 0]
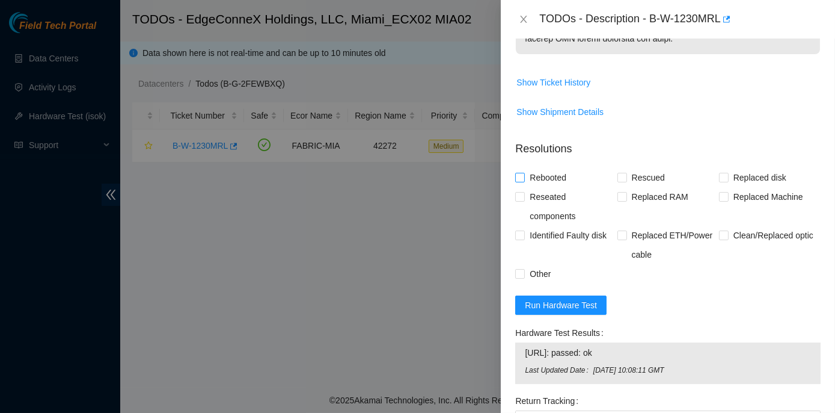
click at [523, 176] on input "Rebooted" at bounding box center [519, 177] width 8 height 8
checkbox input "true"
click at [623, 176] on input "Rescued" at bounding box center [622, 177] width 8 height 8
checkbox input "true"
click at [729, 175] on span "Replaced disk" at bounding box center [760, 177] width 63 height 19
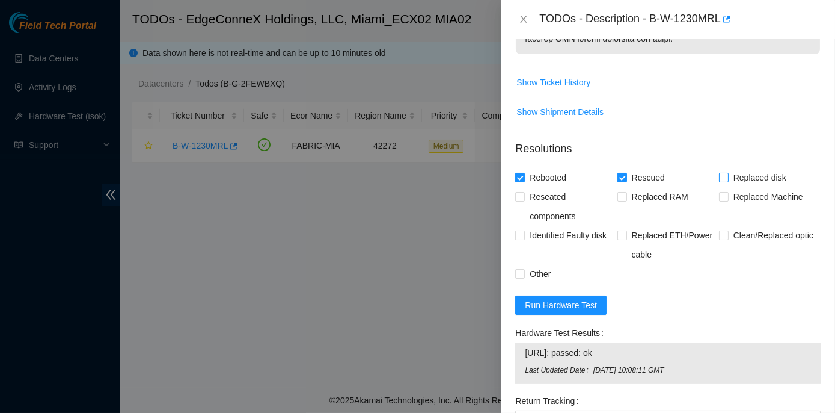
click at [725, 175] on input "Replaced disk" at bounding box center [723, 177] width 8 height 8
checkbox input "true"
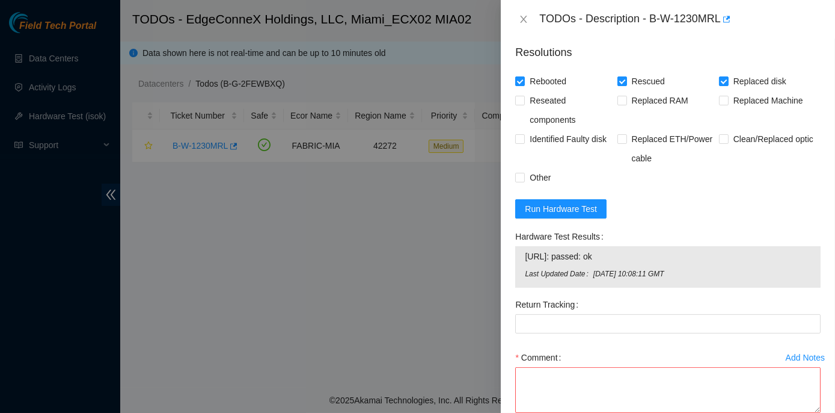
scroll to position [914, 0]
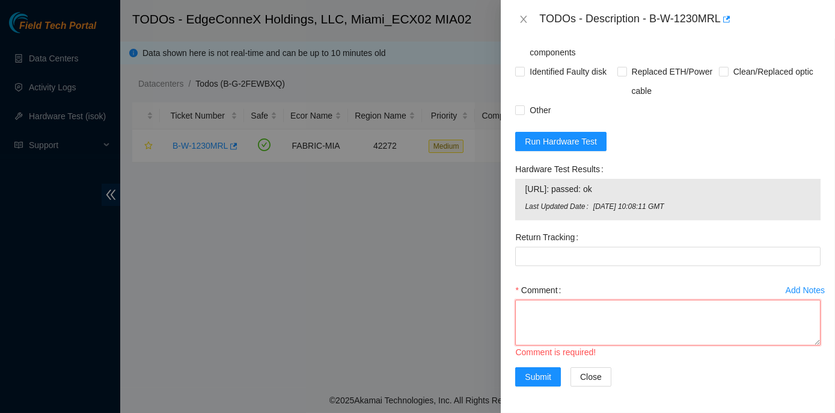
paste textarea "You 9/5/2025 8:43 AM • Gm STS, ECX2 received this package on 8/15/25. But we di…"
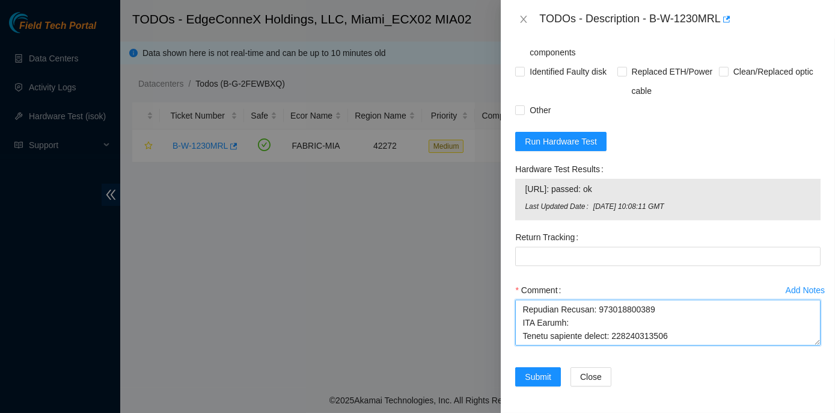
scroll to position [728, 0]
drag, startPoint x: 616, startPoint y: 335, endPoint x: 672, endPoint y: 330, distance: 56.2
click at [672, 330] on textarea "Comment" at bounding box center [668, 323] width 306 height 46
type textarea "You 9/5/2025 8:43 AM • Gm STS, ECX2 received this package on 8/15/25. But we di…"
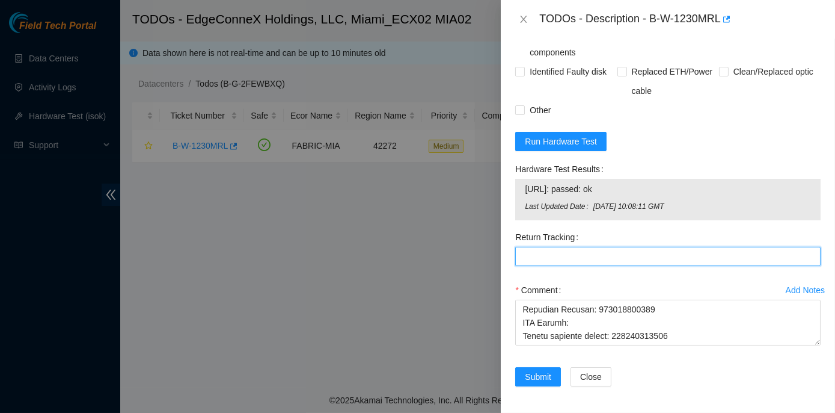
click at [545, 256] on Tracking "Return Tracking" at bounding box center [668, 256] width 306 height 19
paste Tracking "463470042400"
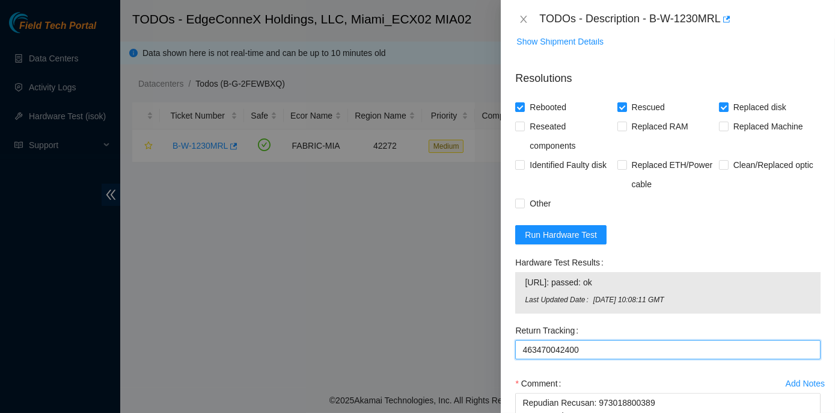
scroll to position [914, 0]
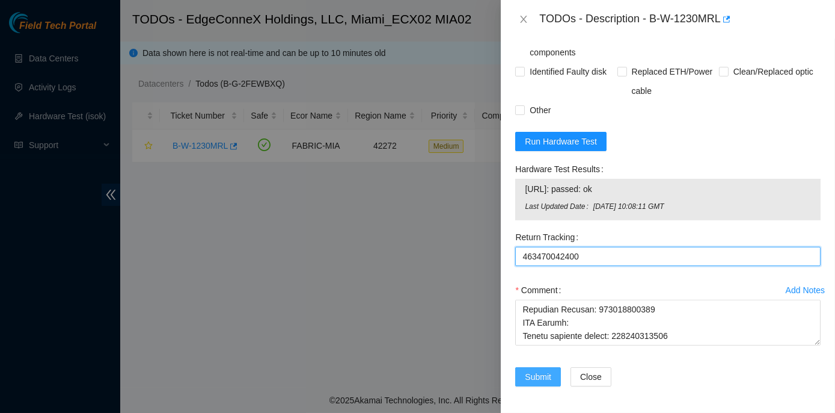
type Tracking "463470042400"
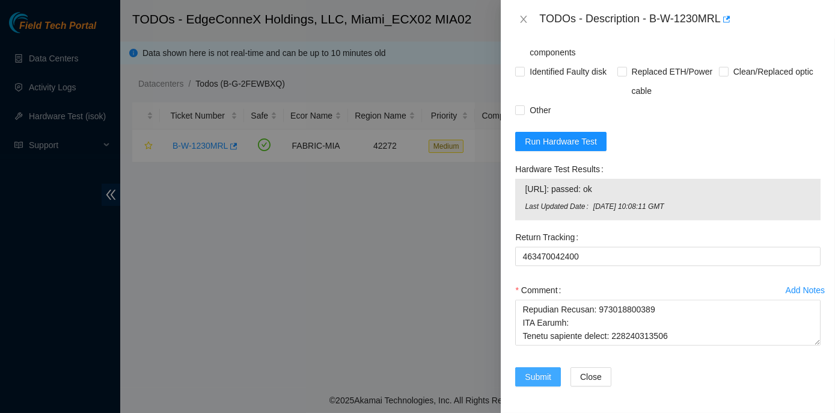
click at [532, 375] on span "Submit" at bounding box center [538, 376] width 26 height 13
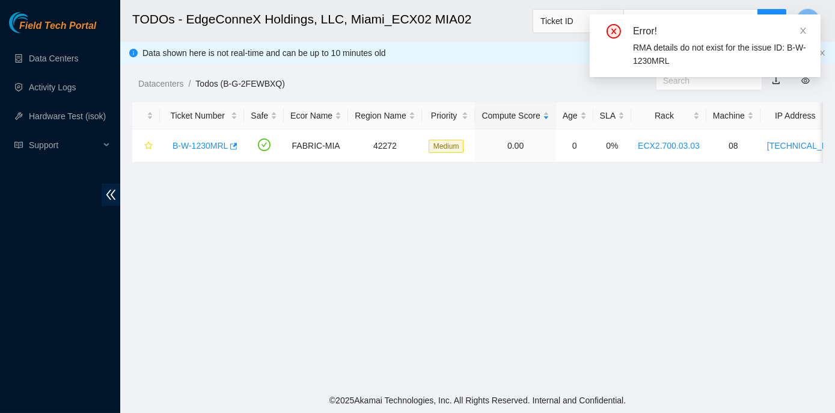
scroll to position [335, 0]
drag, startPoint x: 701, startPoint y: 63, endPoint x: 692, endPoint y: 67, distance: 10.2
click at [692, 67] on div "Error! RMA details do not exist for the issue ID: B-W-1230MRL" at bounding box center [705, 45] width 231 height 63
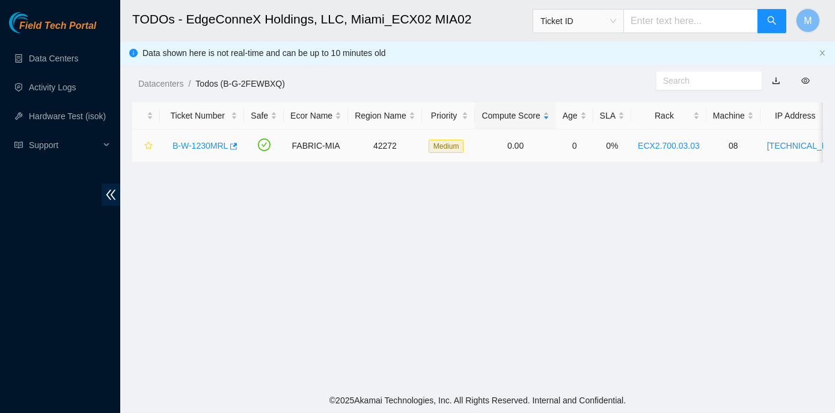
click at [185, 144] on link "B-W-1230MRL" at bounding box center [200, 146] width 55 height 10
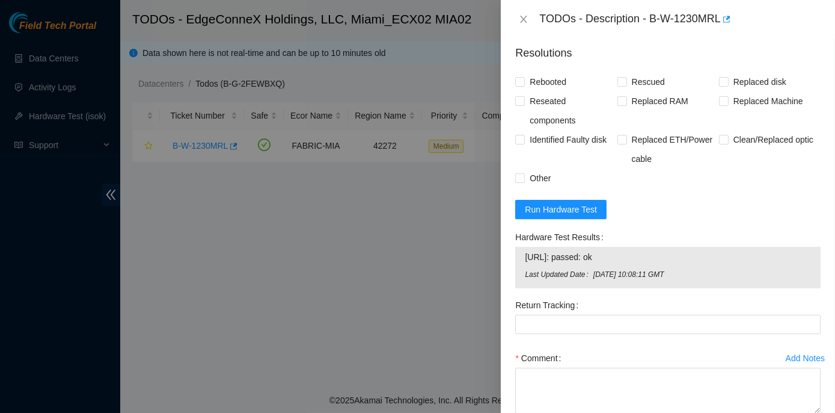
scroll to position [914, 0]
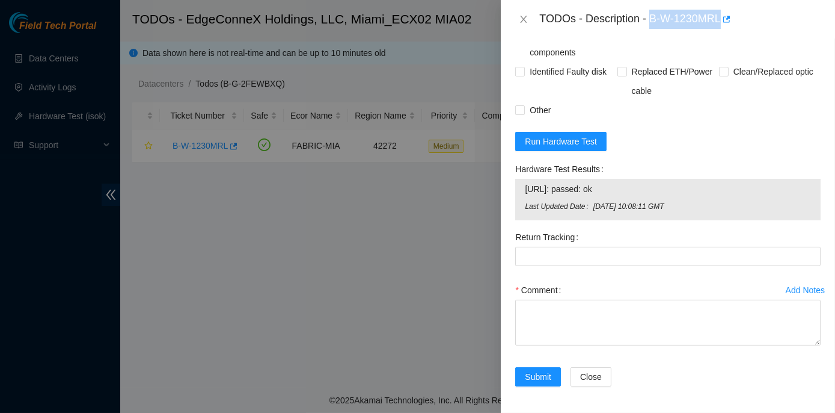
drag, startPoint x: 651, startPoint y: 14, endPoint x: 721, endPoint y: 22, distance: 70.3
click at [721, 22] on div "TODOs - Description - B-W-1230MRL" at bounding box center [681, 19] width 282 height 19
copy div "B-W-1230MRL"
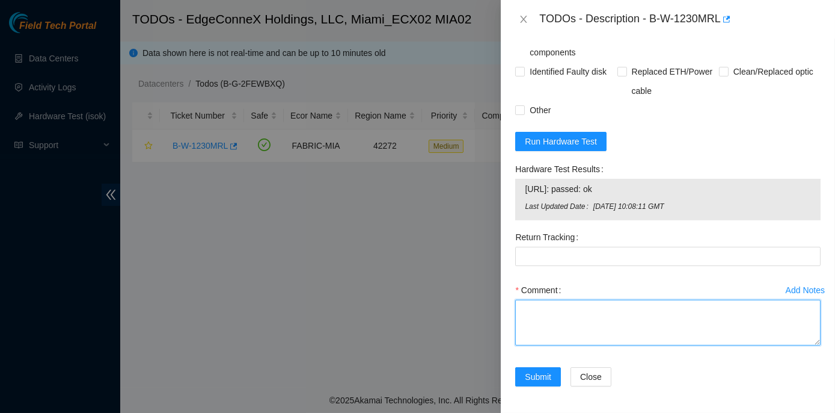
paste textarea "You 9/5/2025 8:43 AM • Gm STS, ECX2 received this package on 8/15/25. But we di…"
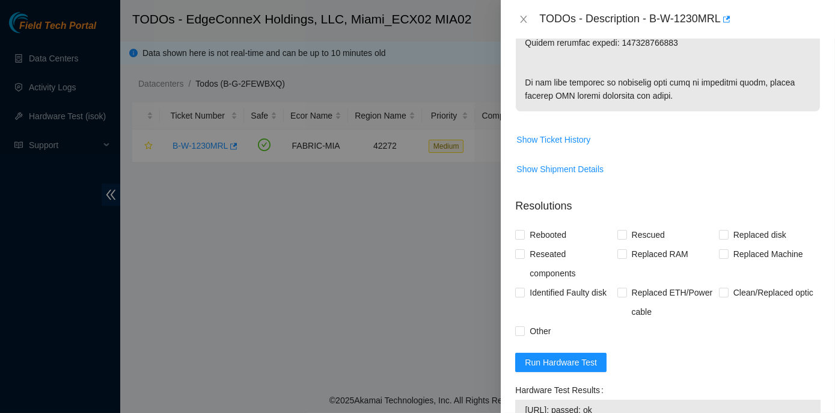
scroll to position [696, 0]
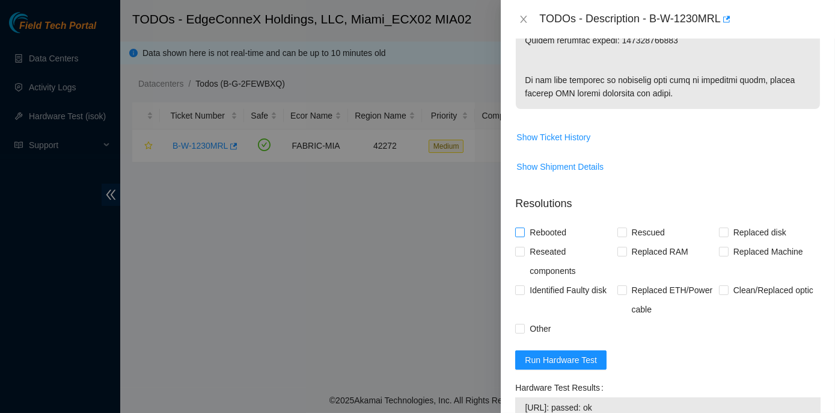
type textarea "You 9/5/2025 8:43 AM • Gm STS, ECX2 received this package on 8/15/25. But we di…"
click at [524, 232] on input "Rebooted" at bounding box center [519, 231] width 8 height 8
checkbox input "true"
click at [621, 233] on input "Rescued" at bounding box center [622, 231] width 8 height 8
checkbox input "true"
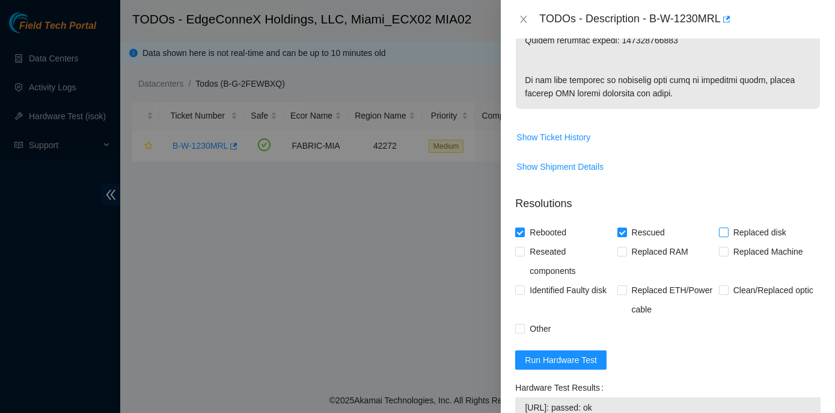
click at [720, 234] on input "Replaced disk" at bounding box center [723, 231] width 8 height 8
checkbox input "true"
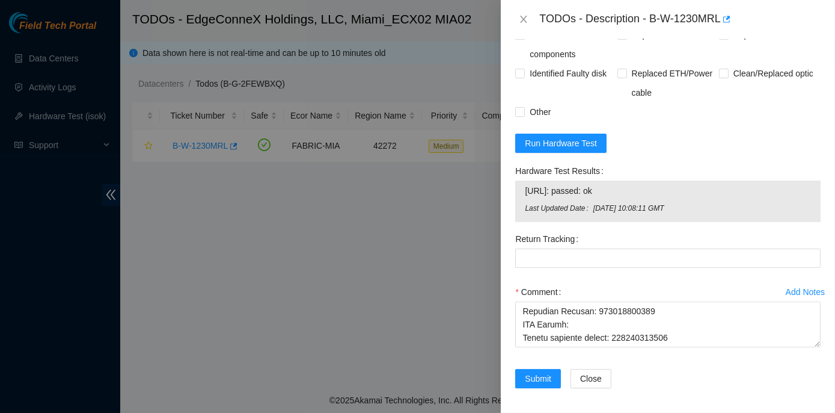
scroll to position [914, 0]
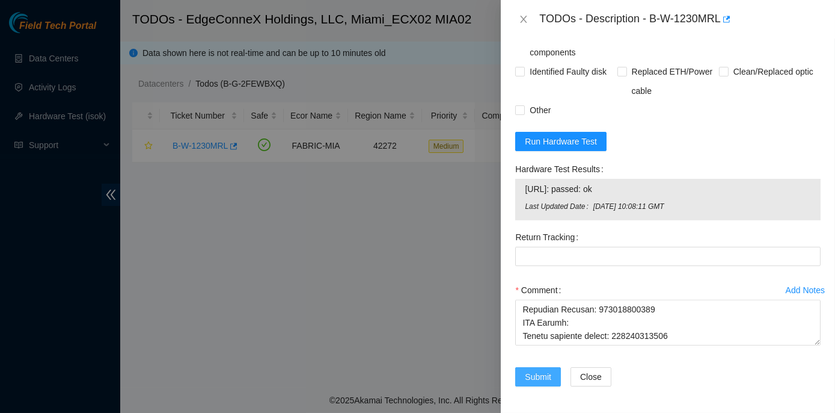
click at [535, 372] on span "Submit" at bounding box center [538, 376] width 26 height 13
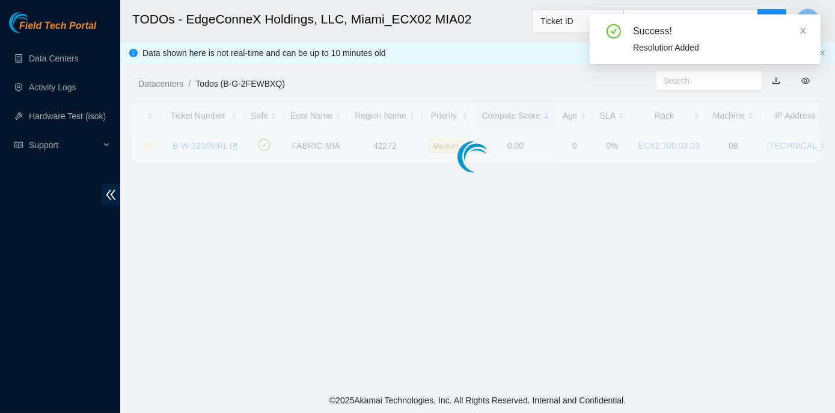
scroll to position [335, 0]
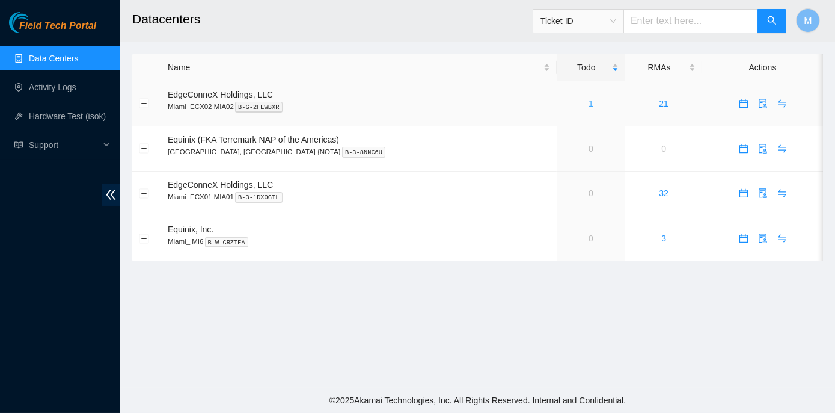
click at [589, 104] on link "1" at bounding box center [591, 104] width 5 height 10
